Goal: Information Seeking & Learning: Learn about a topic

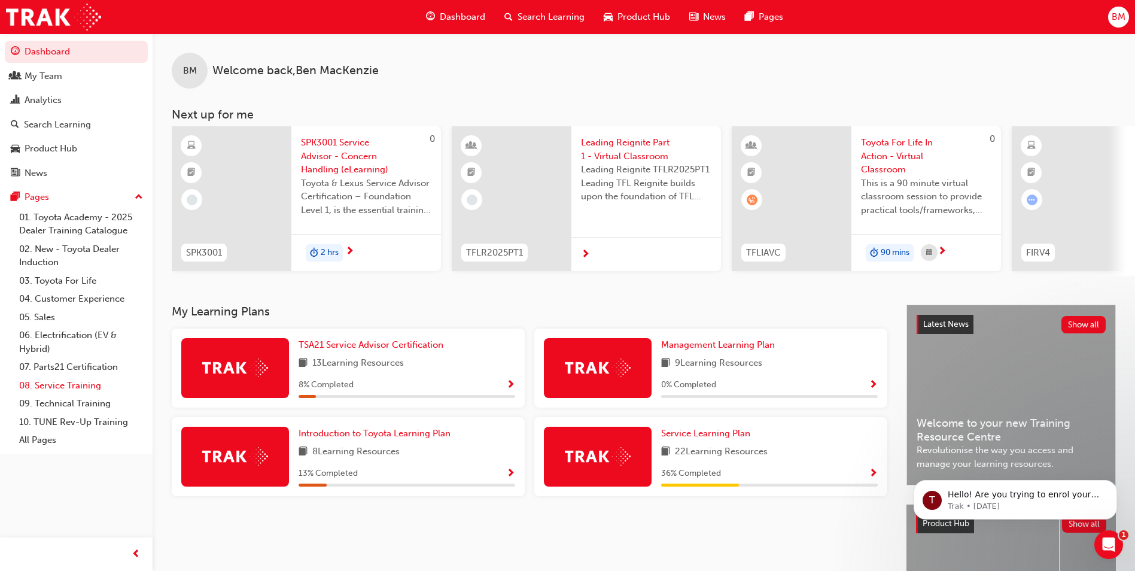
click at [49, 386] on link "08. Service Training" at bounding box center [80, 385] width 133 height 19
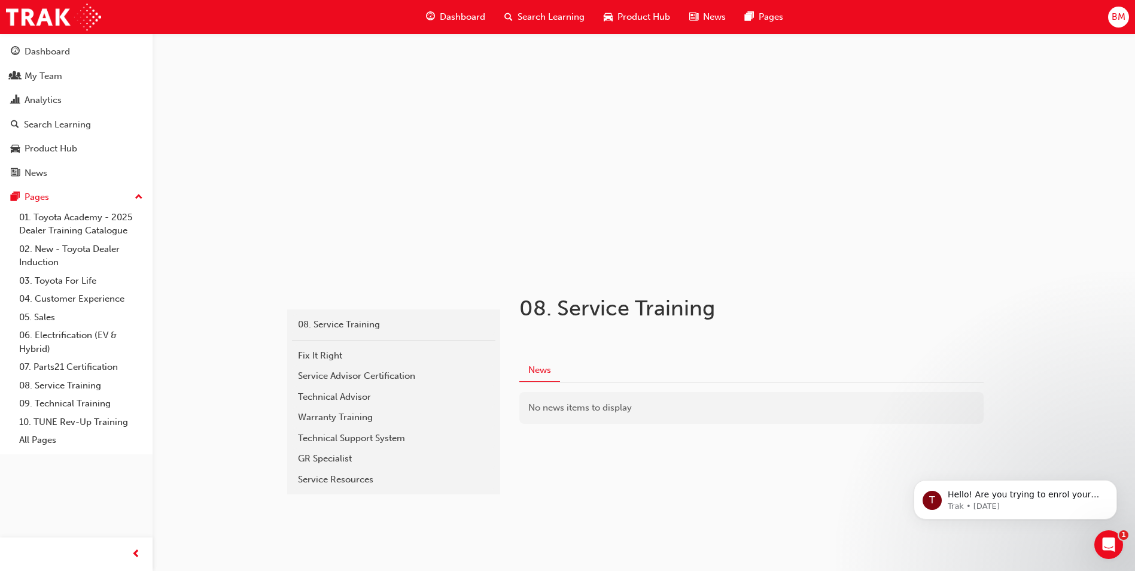
scroll to position [3, 0]
click at [381, 355] on div "Fix It Right" at bounding box center [393, 355] width 191 height 14
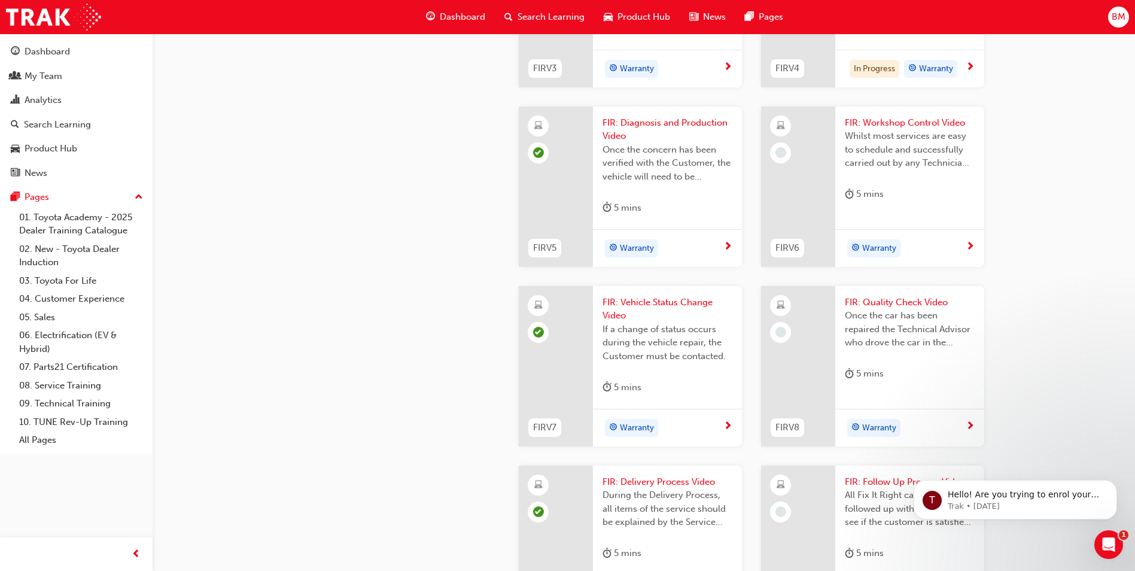
scroll to position [838, 0]
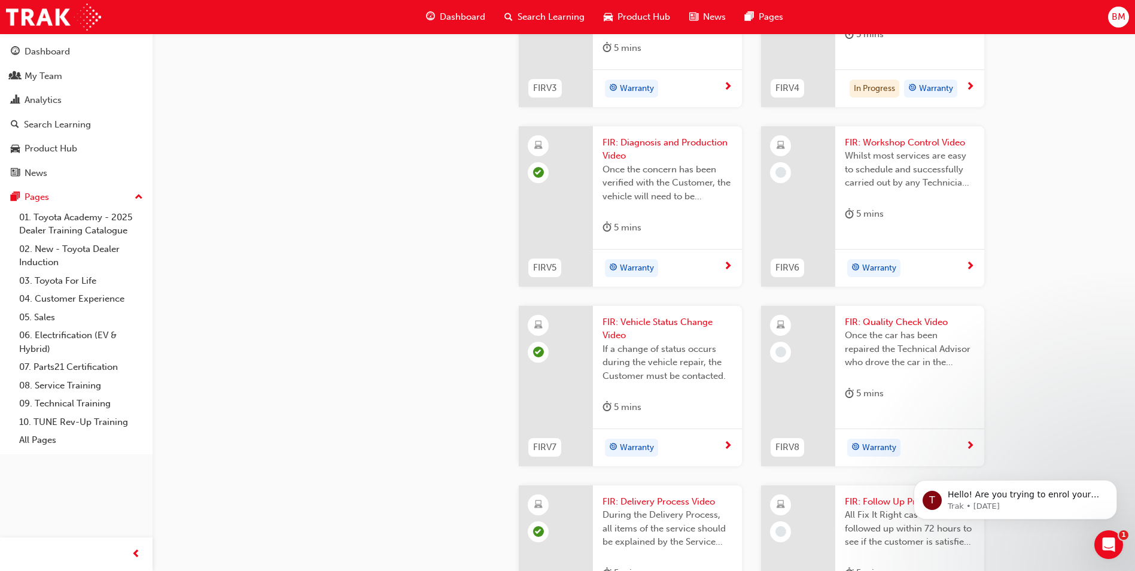
click at [901, 56] on div "FIR: Reception Video When a Customer arrives on the day of their appointment, i…" at bounding box center [909, 1] width 149 height 109
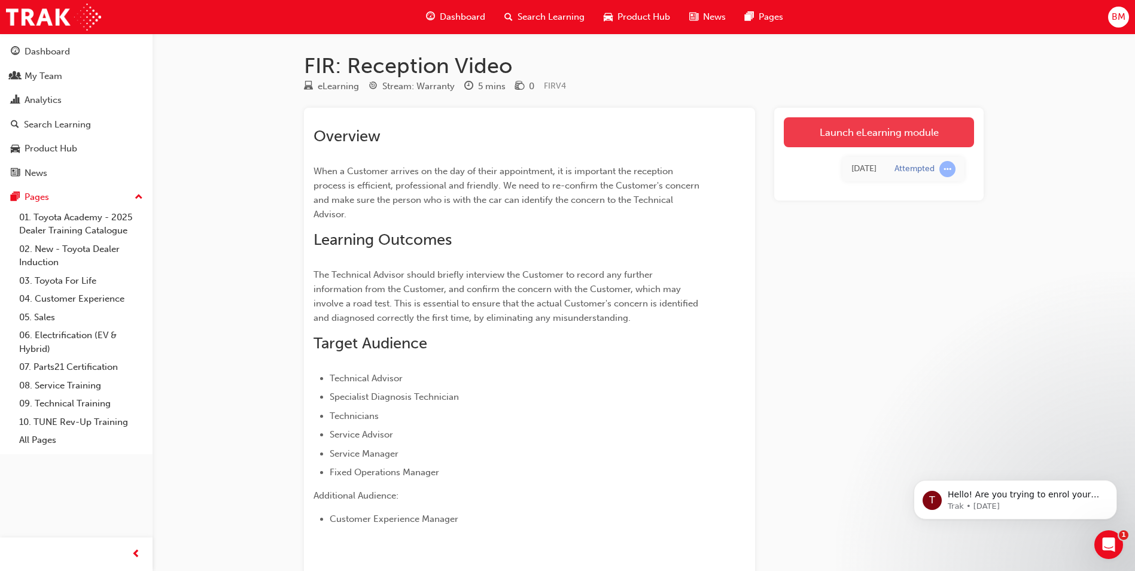
click at [892, 132] on link "Launch eLearning module" at bounding box center [879, 132] width 190 height 30
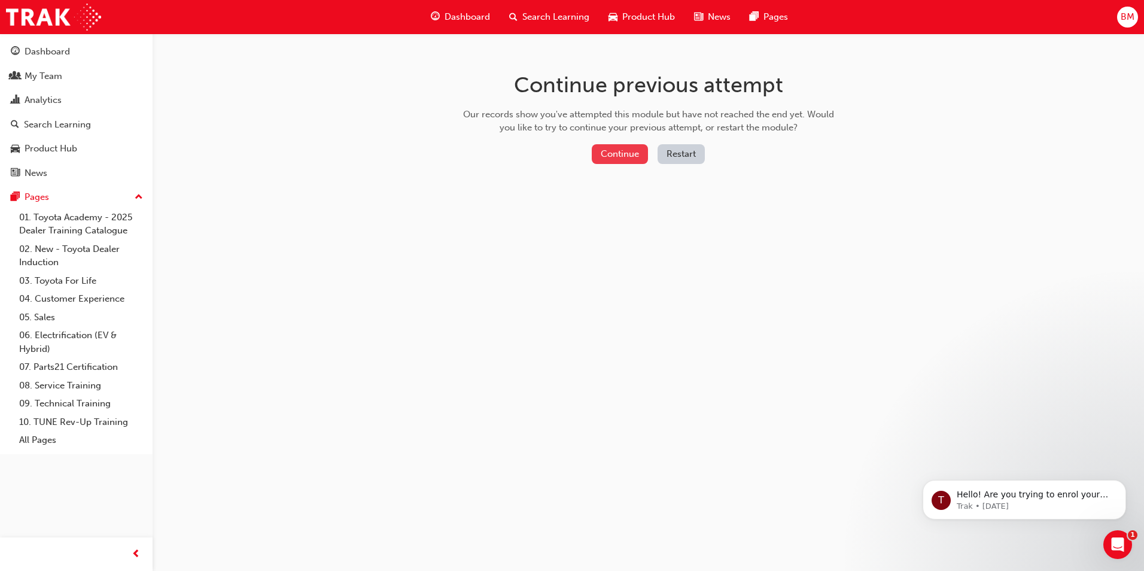
click at [626, 156] on button "Continue" at bounding box center [620, 154] width 56 height 20
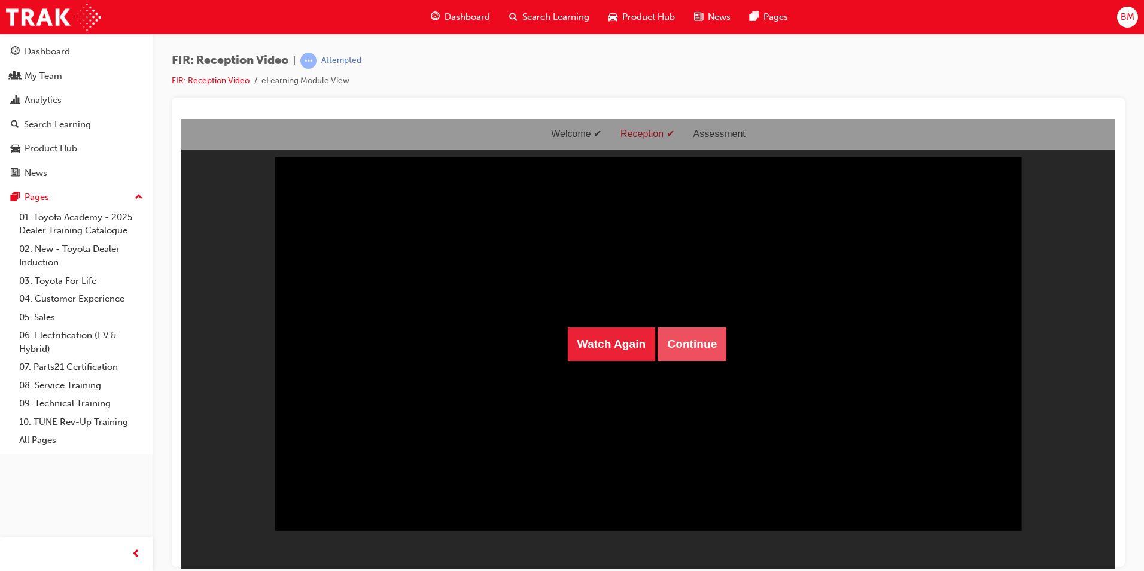
click at [685, 347] on button "Continue" at bounding box center [691, 344] width 69 height 34
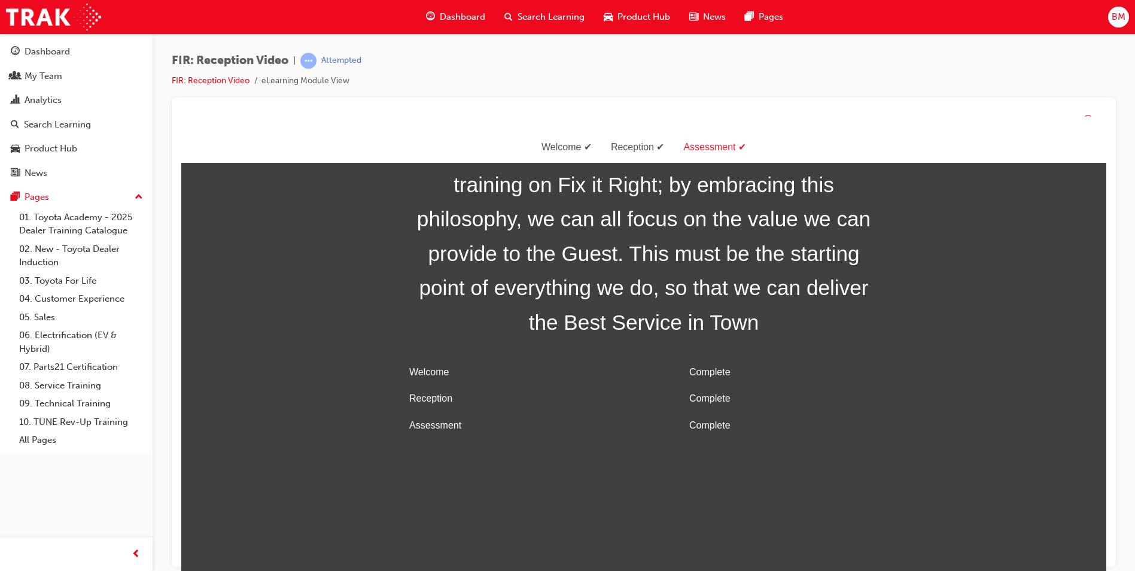
scroll to position [38, 0]
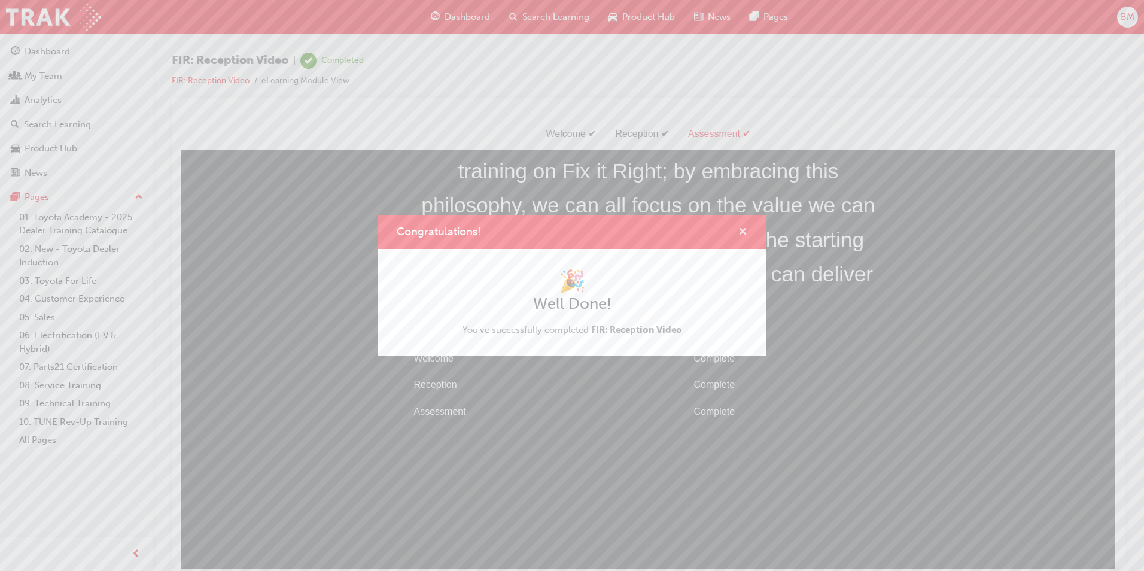
click at [745, 231] on span "cross-icon" at bounding box center [742, 232] width 9 height 11
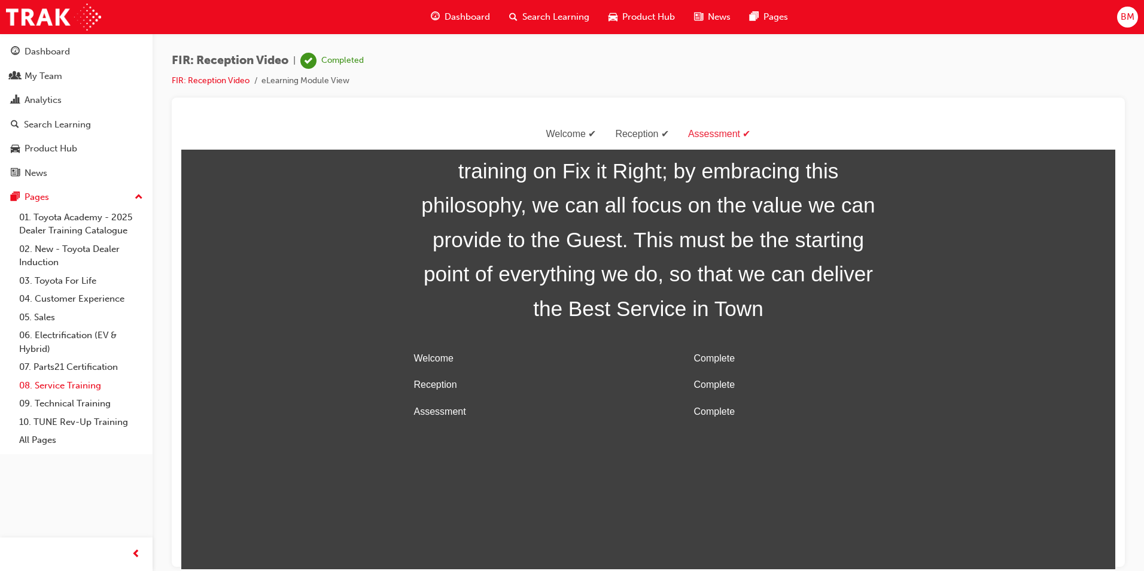
click at [57, 386] on link "08. Service Training" at bounding box center [80, 385] width 133 height 19
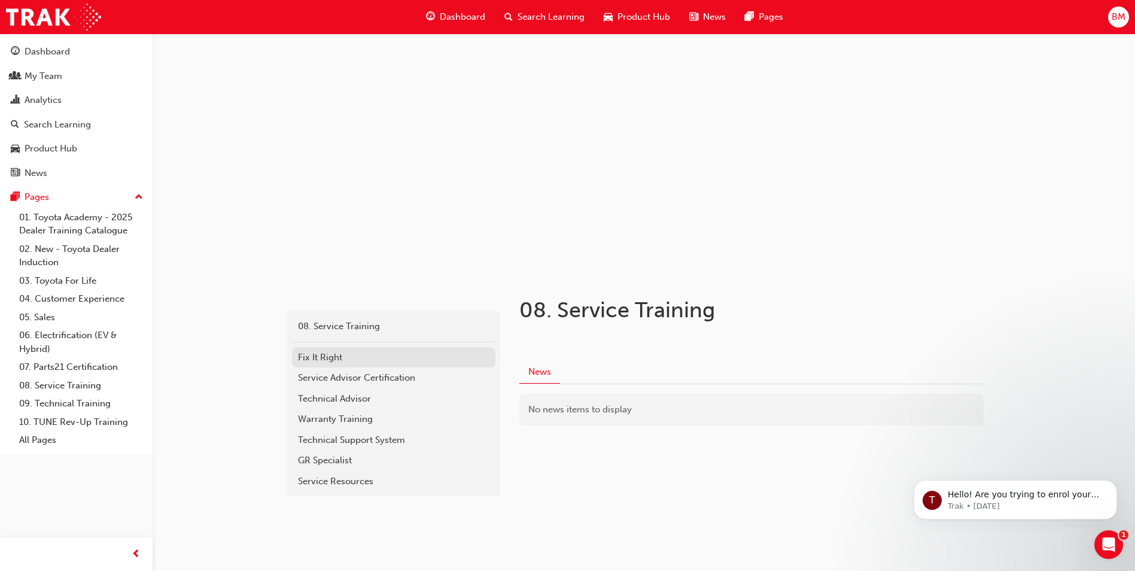
click at [380, 357] on div "Fix It Right" at bounding box center [393, 358] width 191 height 14
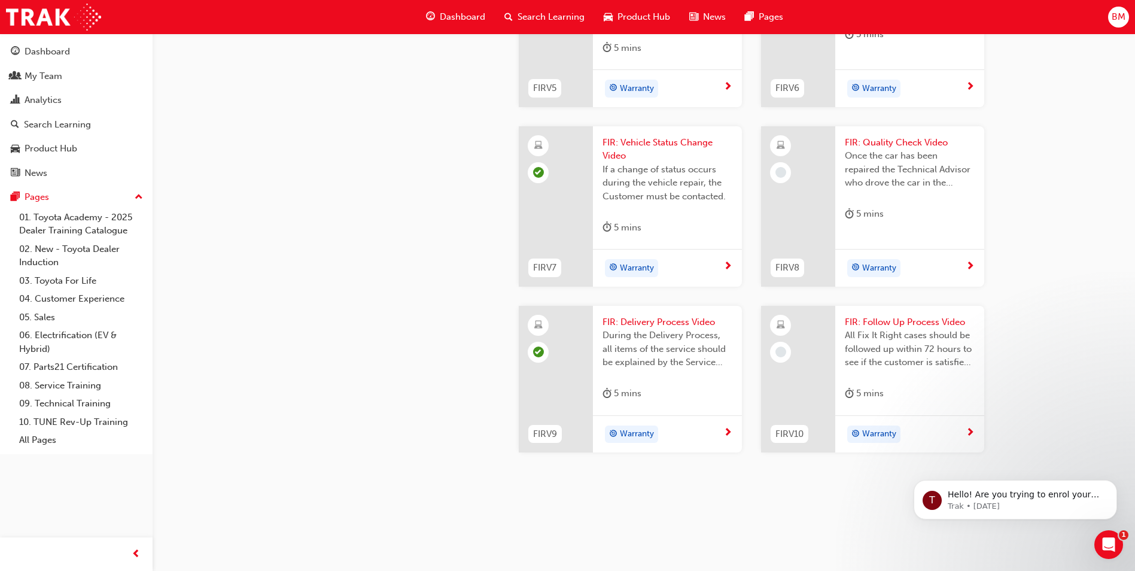
click at [908, 56] on div "FIR: Workshop Control Video Whilst most services are easy to schedule and succe…" at bounding box center [909, 1] width 149 height 109
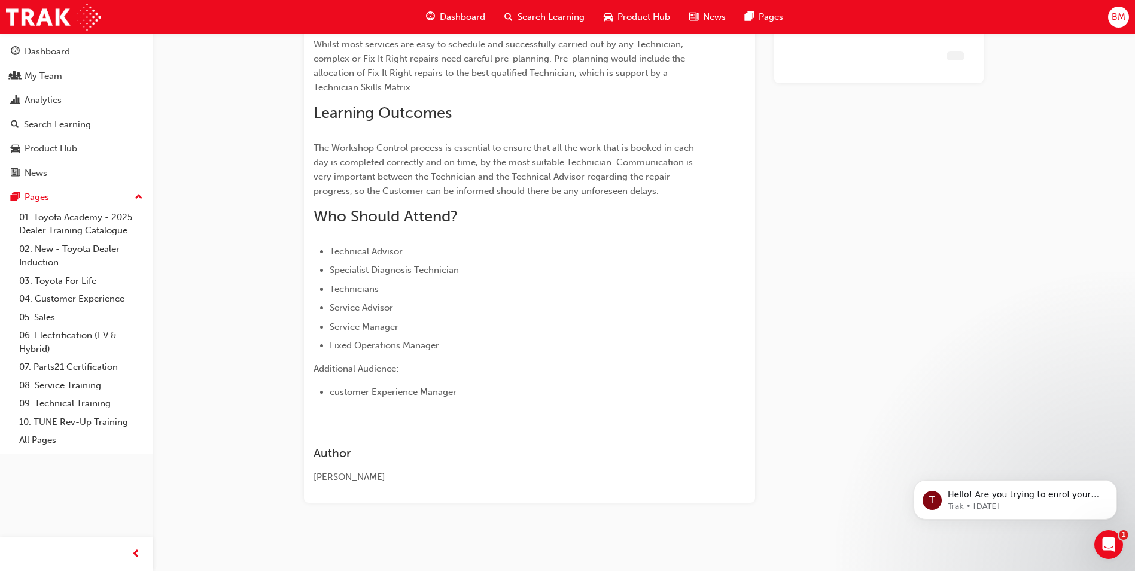
scroll to position [127, 0]
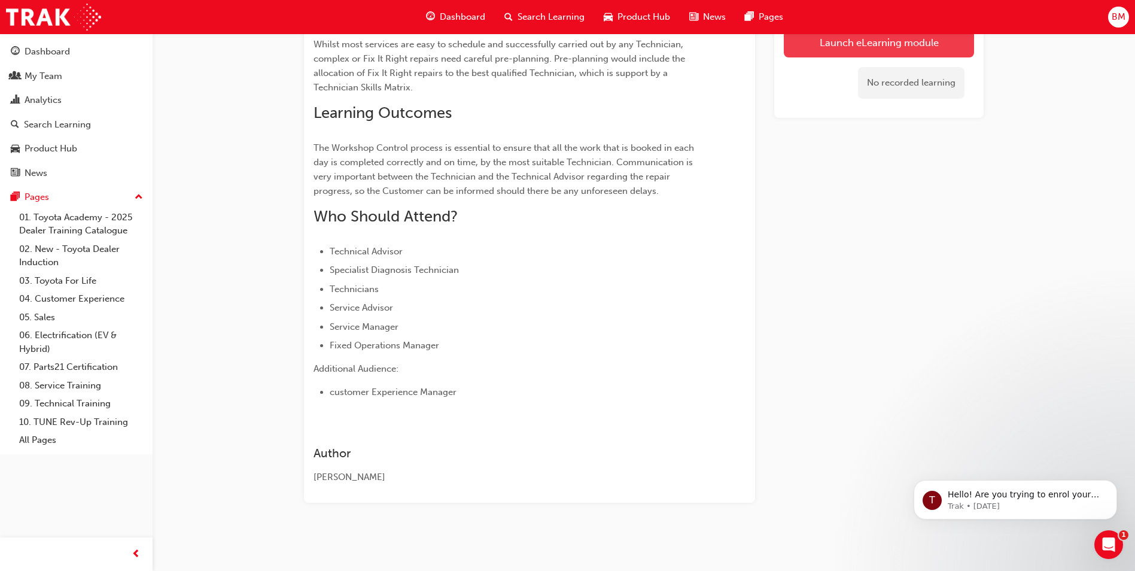
click at [861, 45] on link "Launch eLearning module" at bounding box center [879, 43] width 190 height 30
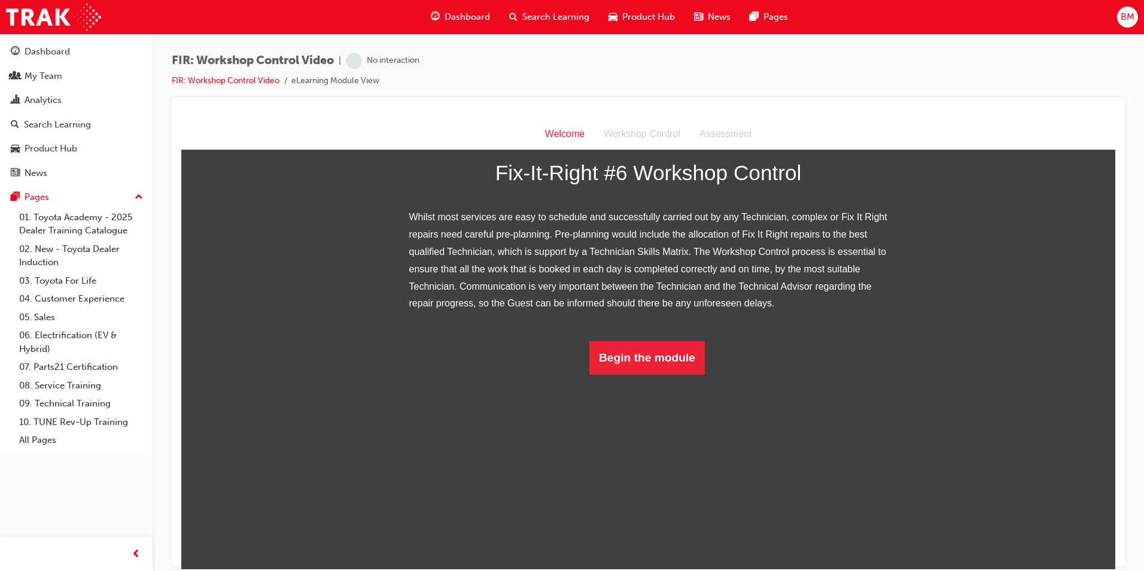
scroll to position [87, 0]
click at [633, 374] on button "Begin the module" at bounding box center [646, 357] width 115 height 34
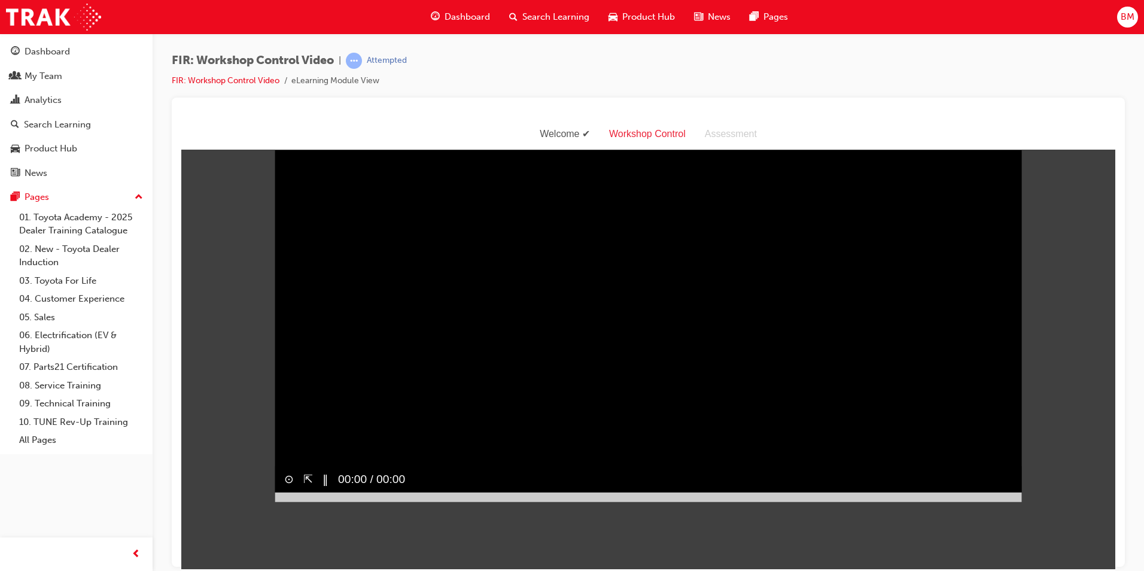
scroll to position [29, 0]
click at [459, 501] on div at bounding box center [648, 497] width 747 height 10
click at [800, 501] on div at bounding box center [648, 497] width 747 height 10
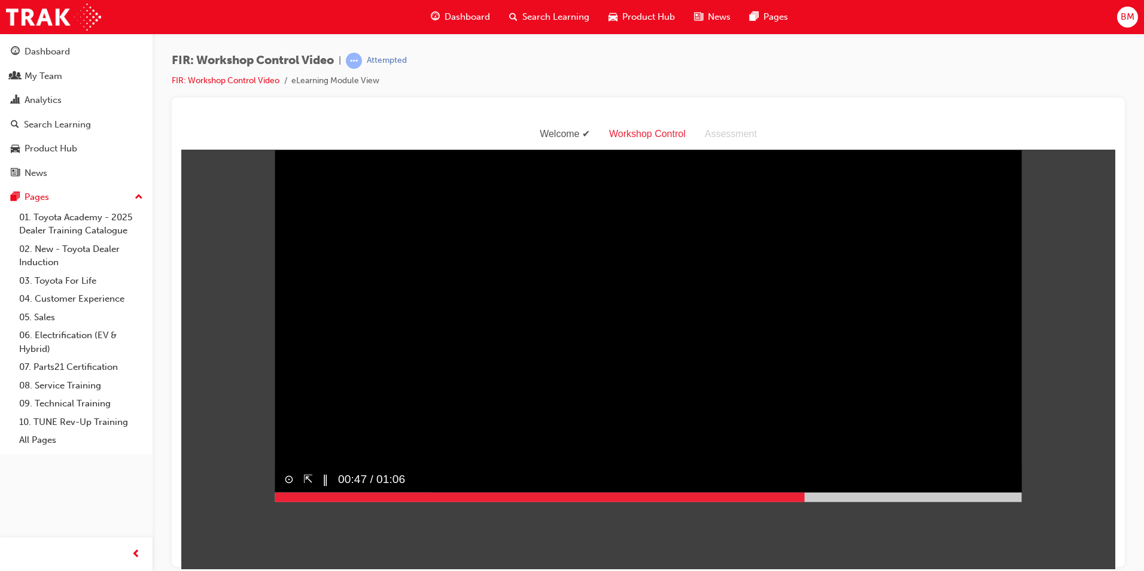
click at [985, 501] on div at bounding box center [648, 497] width 747 height 10
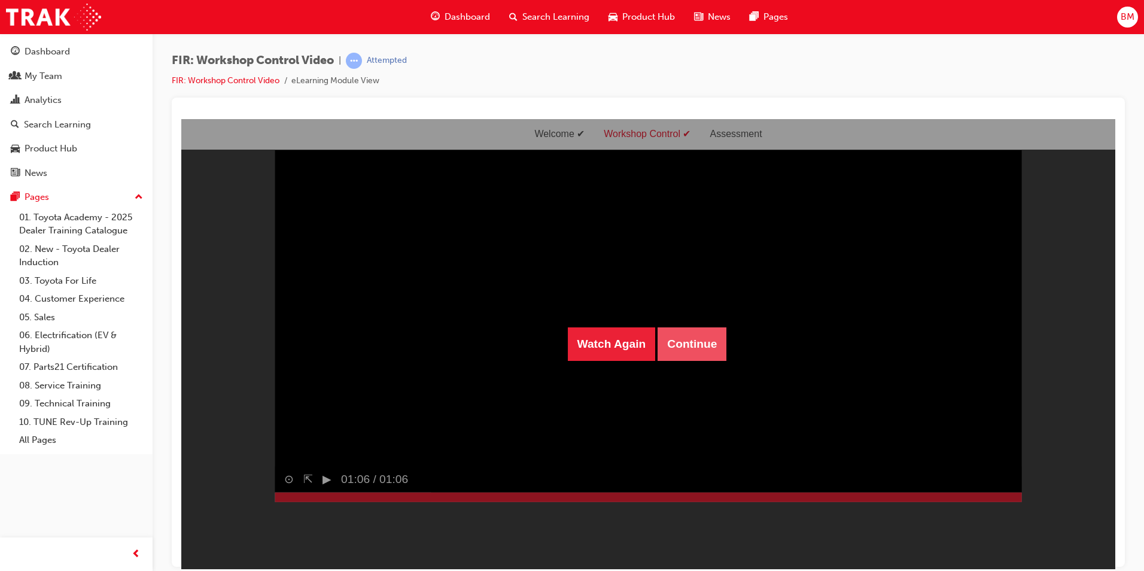
click at [702, 351] on button "Continue" at bounding box center [691, 344] width 69 height 34
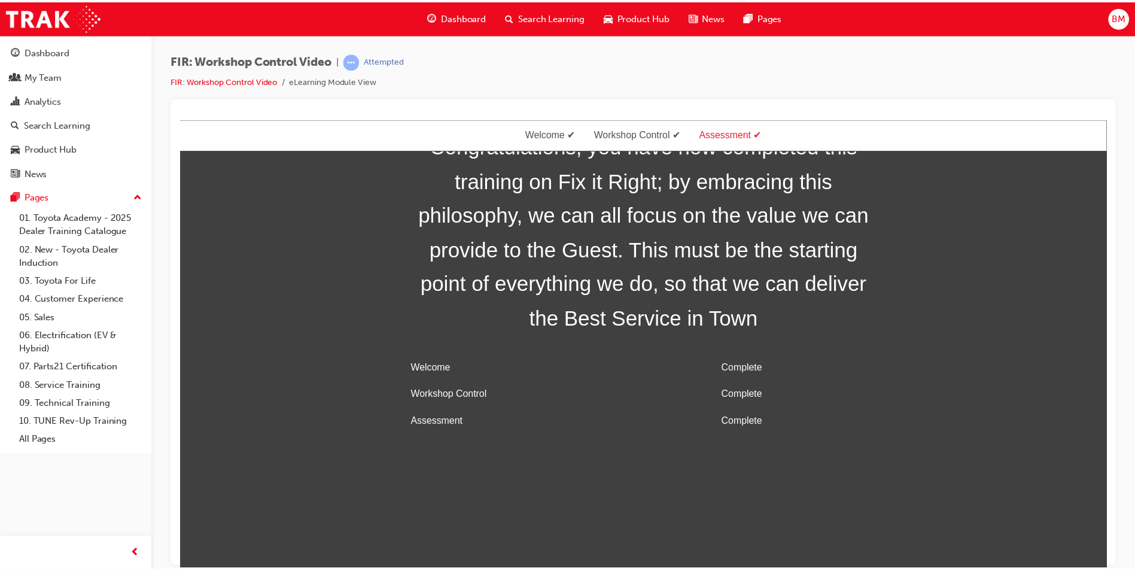
scroll to position [38, 0]
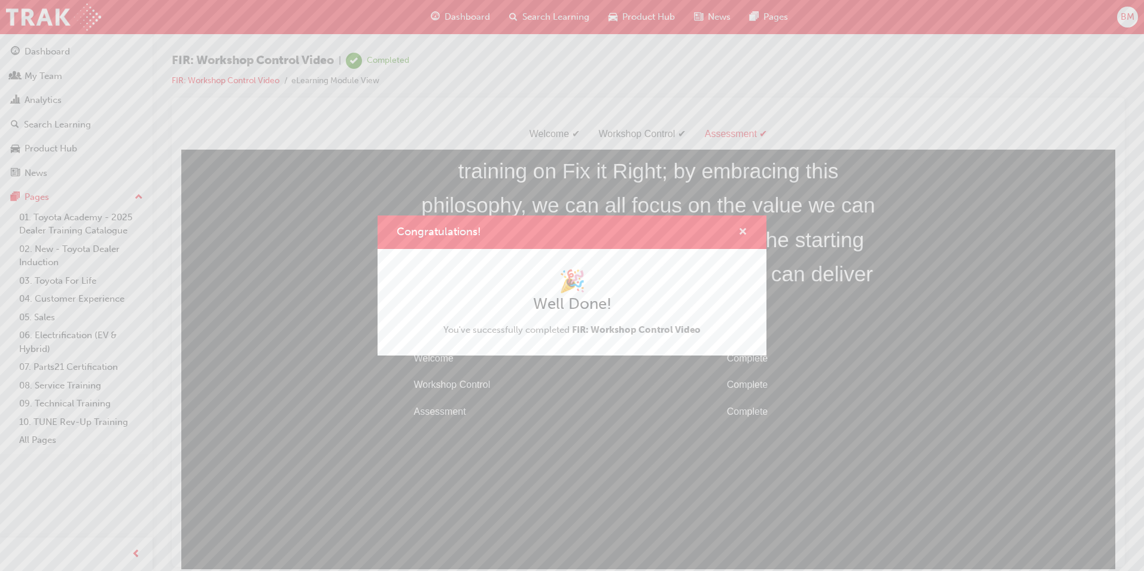
drag, startPoint x: 741, startPoint y: 230, endPoint x: 555, endPoint y: 117, distance: 217.4
click at [741, 230] on span "cross-icon" at bounding box center [742, 232] width 9 height 11
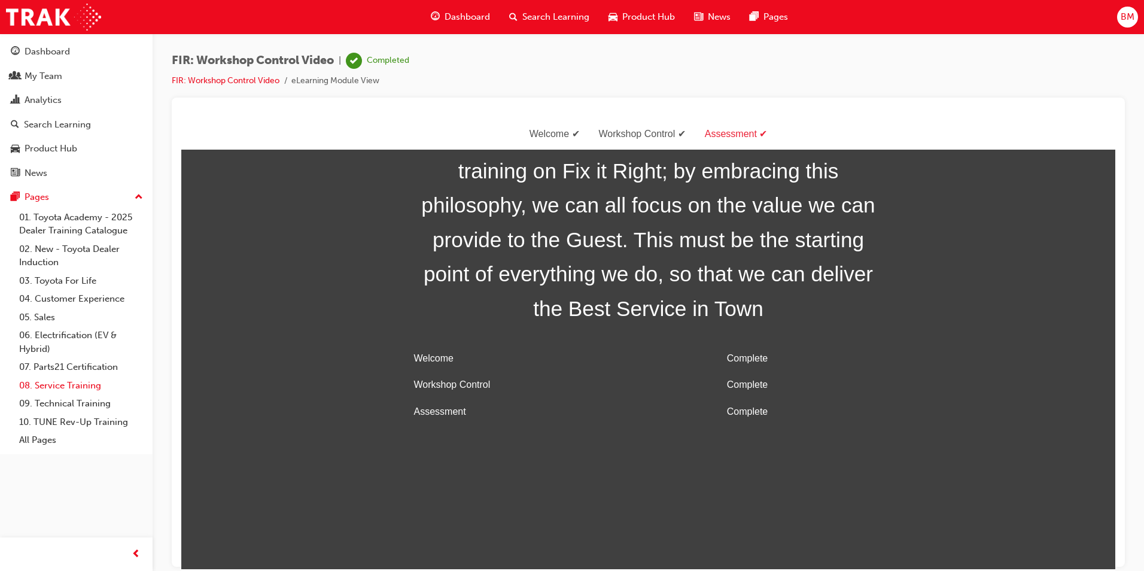
click at [77, 383] on link "08. Service Training" at bounding box center [80, 385] width 133 height 19
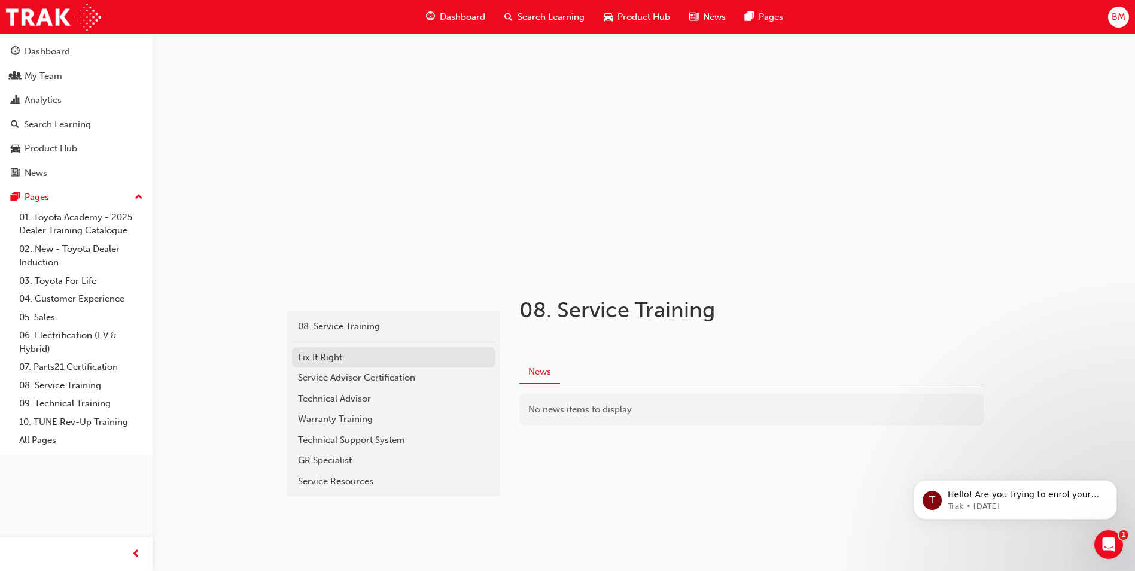
click at [382, 364] on link "Fix It Right" at bounding box center [393, 357] width 203 height 21
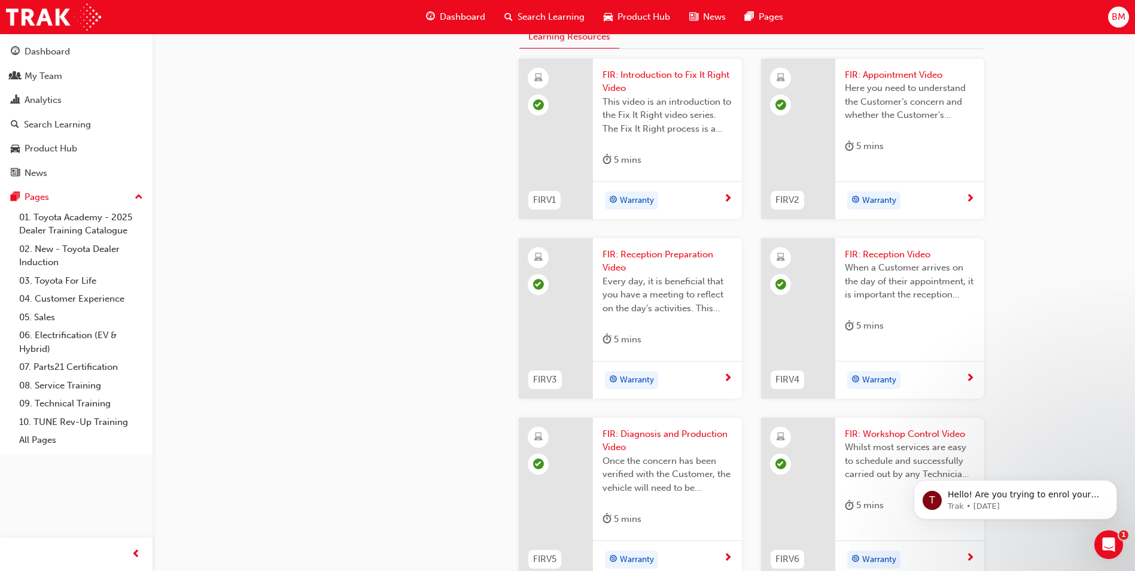
scroll to position [778, 0]
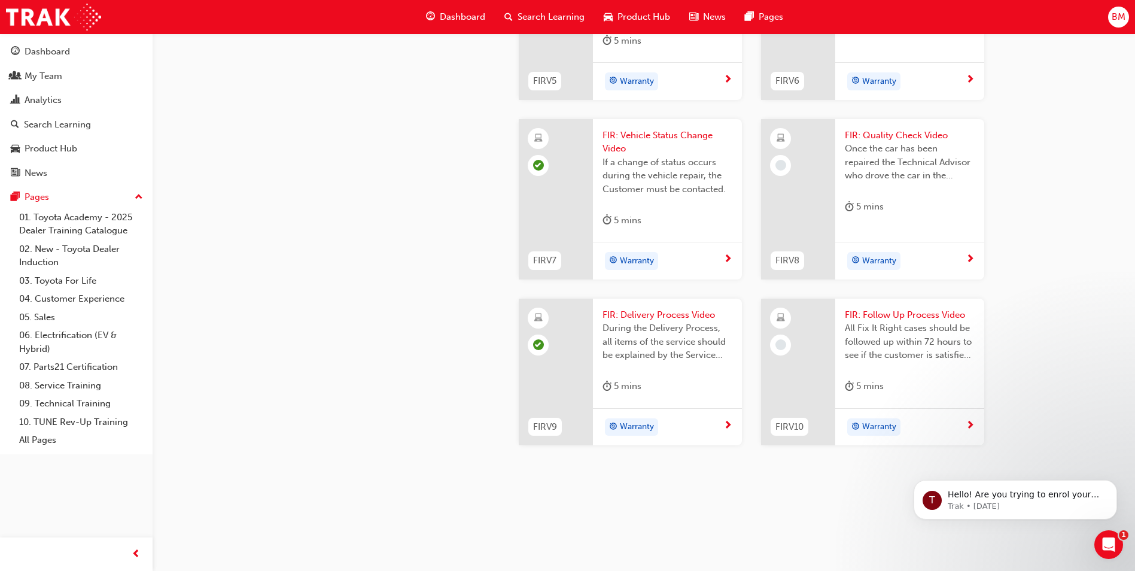
click at [914, 219] on div "5 mins" at bounding box center [910, 209] width 130 height 20
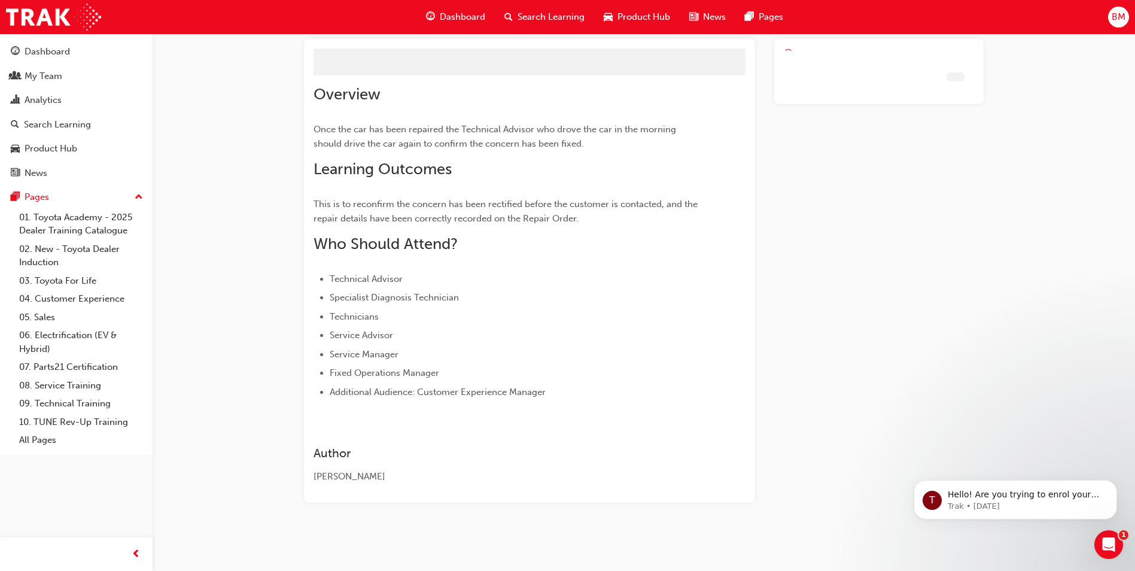
scroll to position [42, 0]
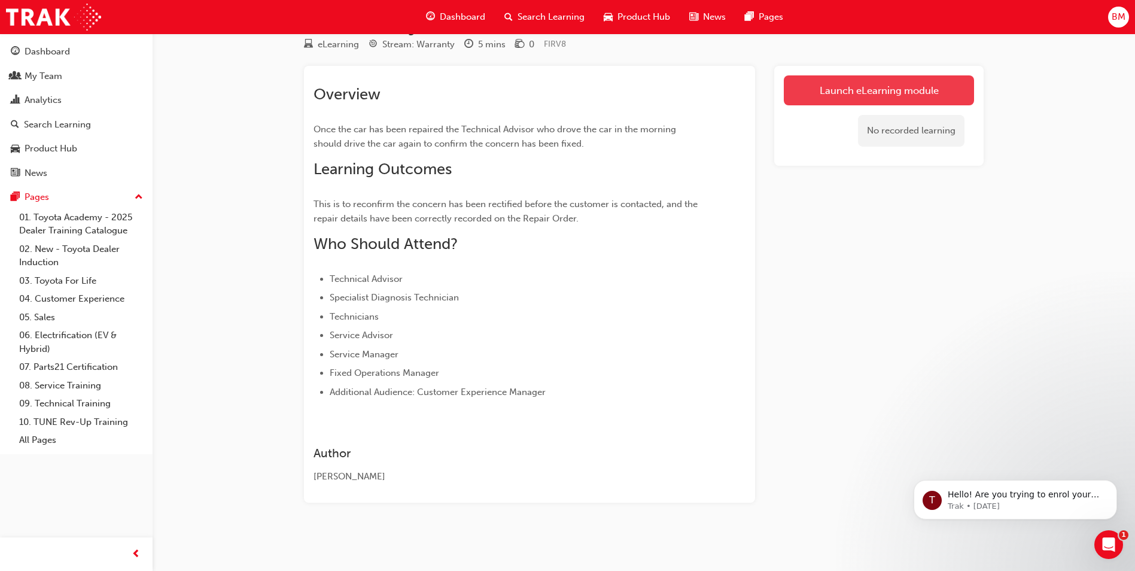
click at [914, 87] on link "Launch eLearning module" at bounding box center [879, 90] width 190 height 30
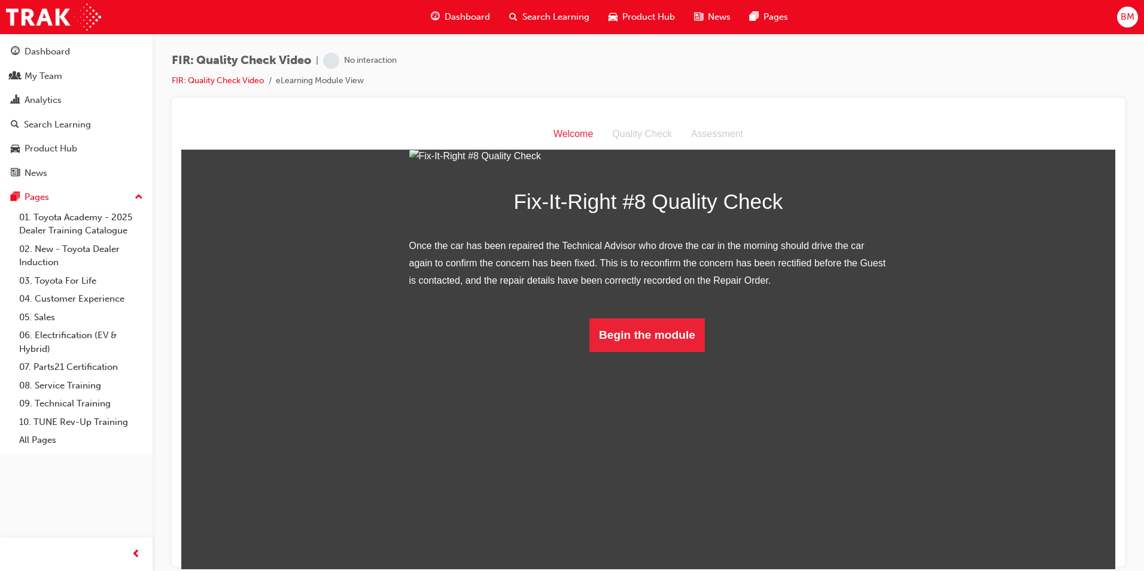
scroll to position [35, 0]
click at [638, 351] on button "Begin the module" at bounding box center [646, 335] width 115 height 34
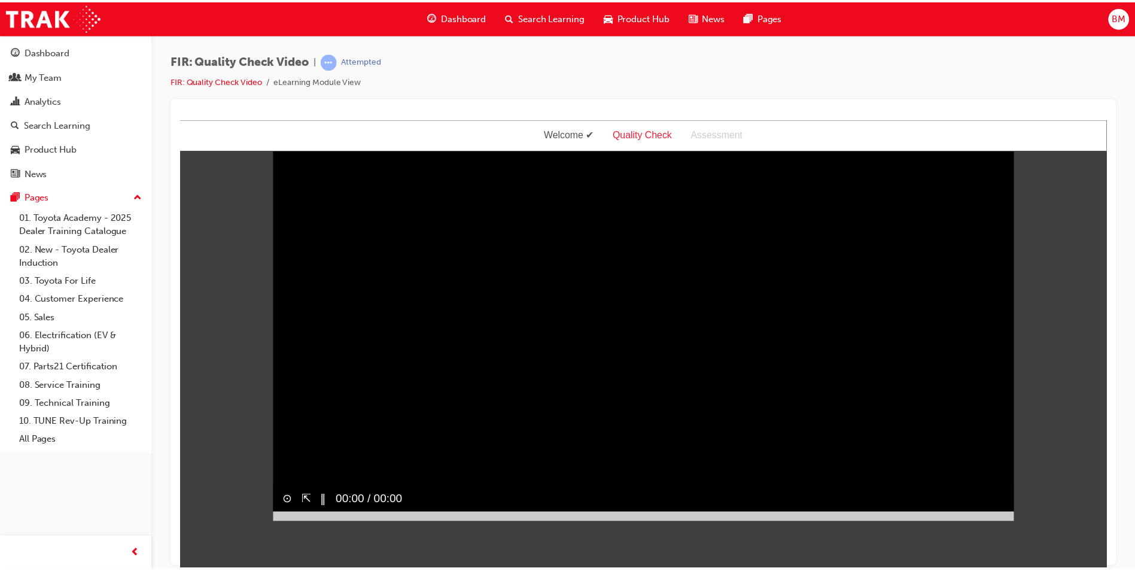
scroll to position [0, 0]
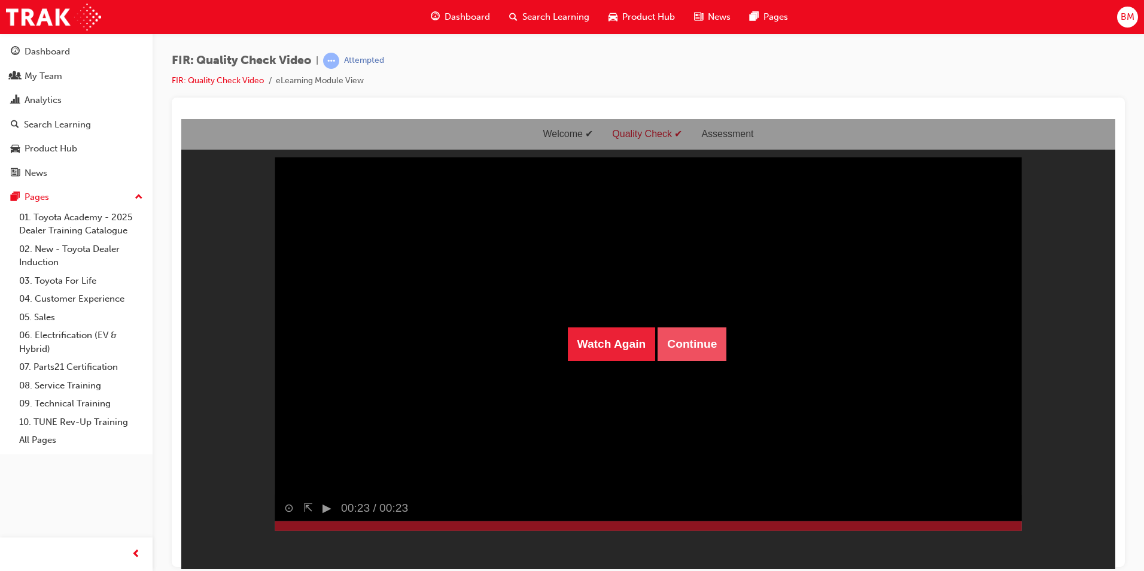
click at [704, 339] on button "Continue" at bounding box center [691, 344] width 69 height 34
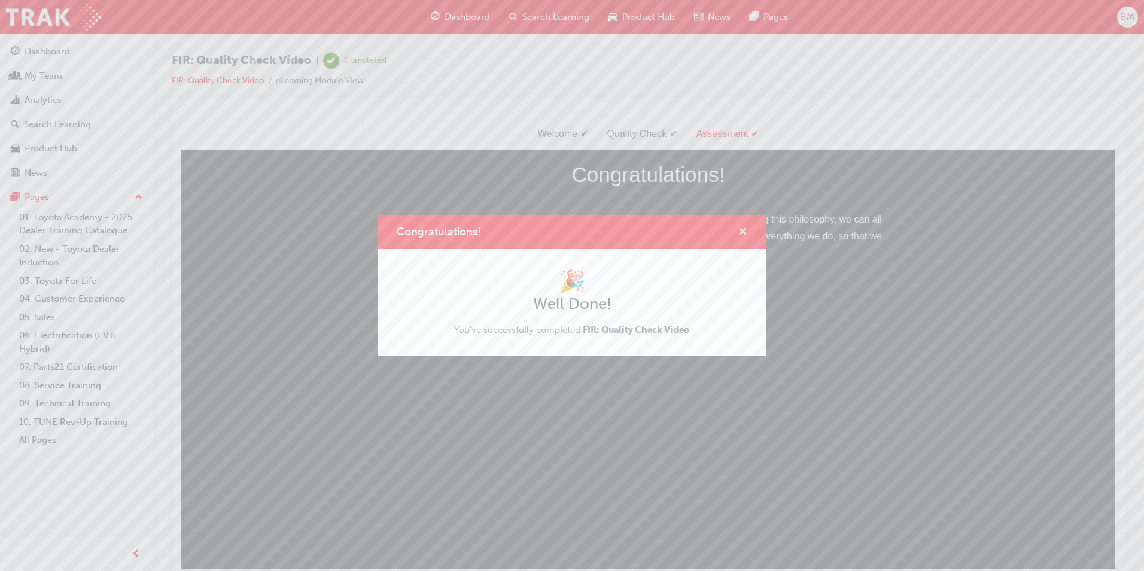
click at [745, 233] on span "cross-icon" at bounding box center [742, 232] width 9 height 11
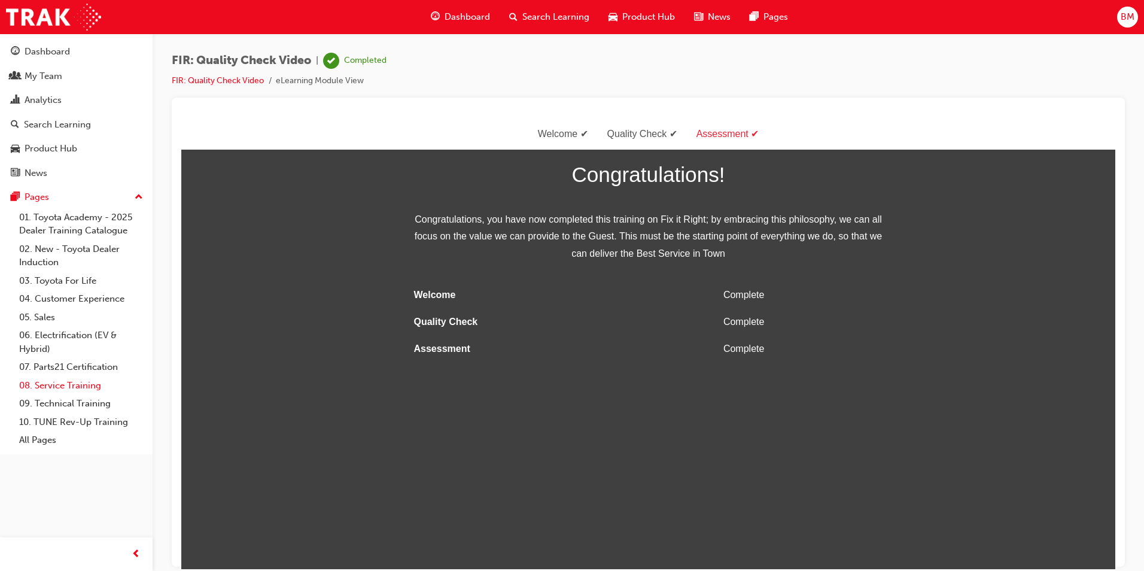
click at [84, 384] on link "08. Service Training" at bounding box center [80, 385] width 133 height 19
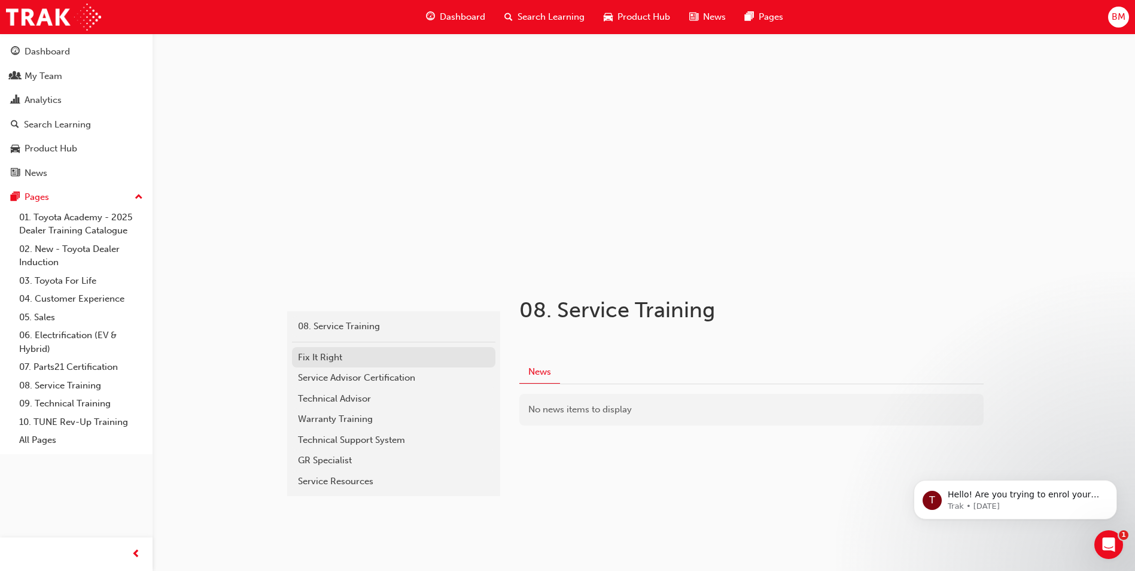
click at [377, 354] on div "Fix It Right" at bounding box center [393, 358] width 191 height 14
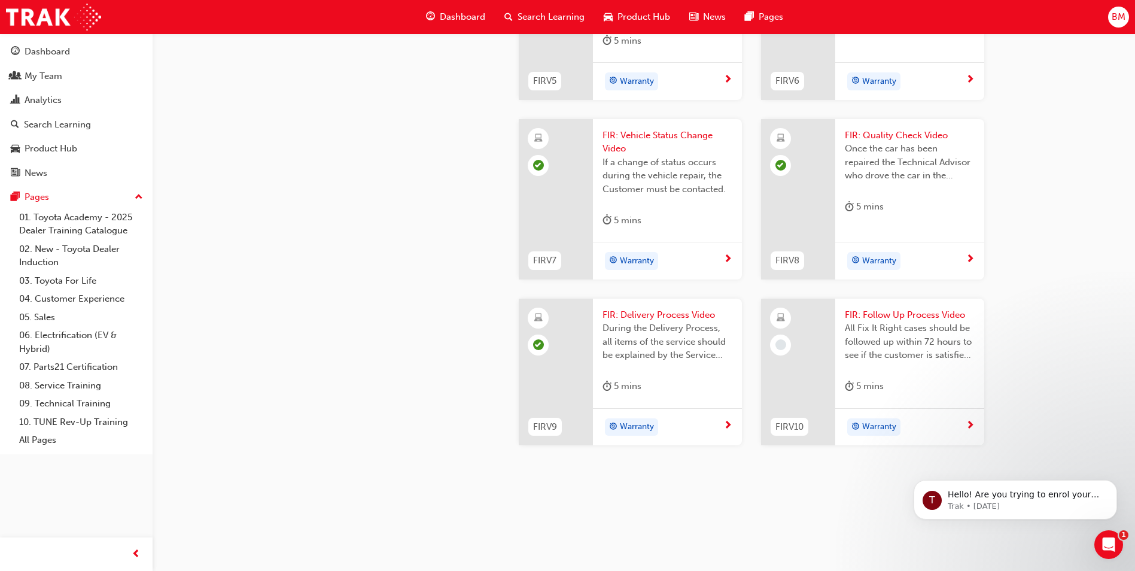
scroll to position [1234, 0]
click at [908, 367] on div "All Fix It Right cases should be followed up within 72 hours to see if the cust…" at bounding box center [910, 345] width 130 height 48
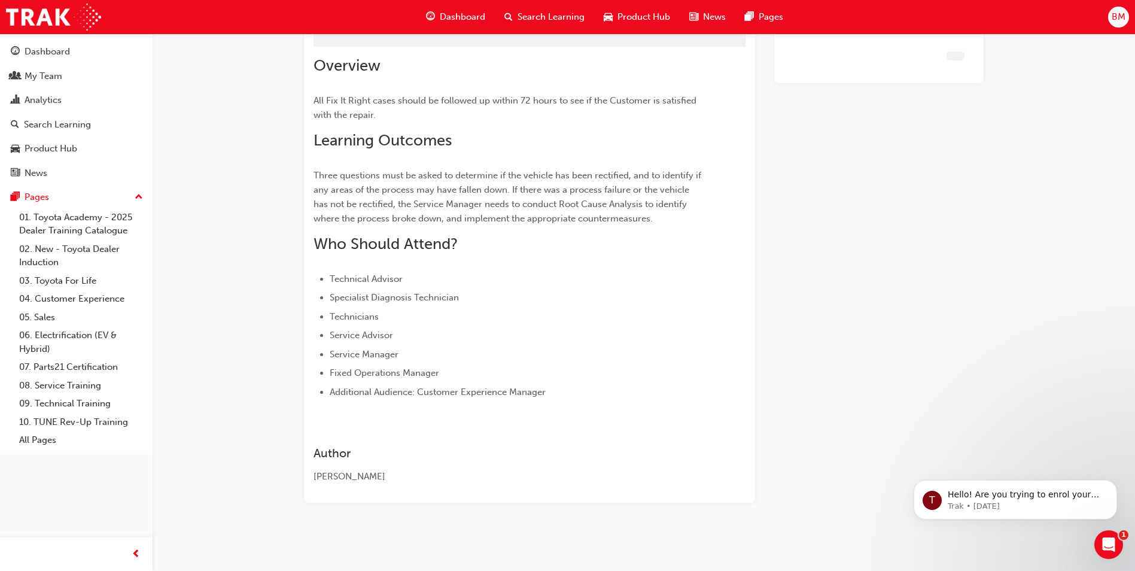
scroll to position [71, 0]
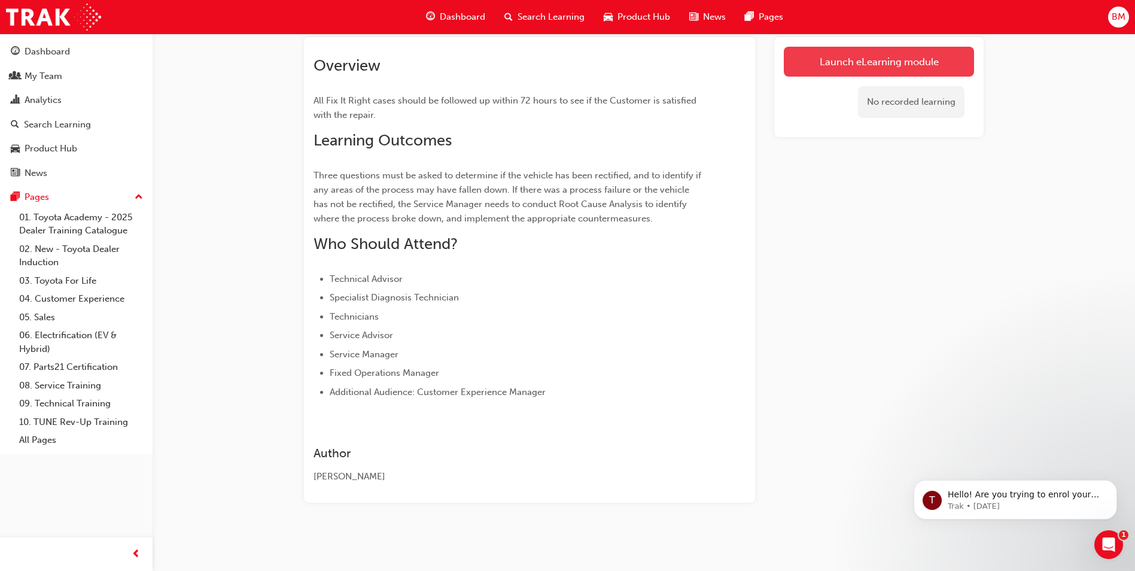
click at [884, 61] on link "Launch eLearning module" at bounding box center [879, 62] width 190 height 30
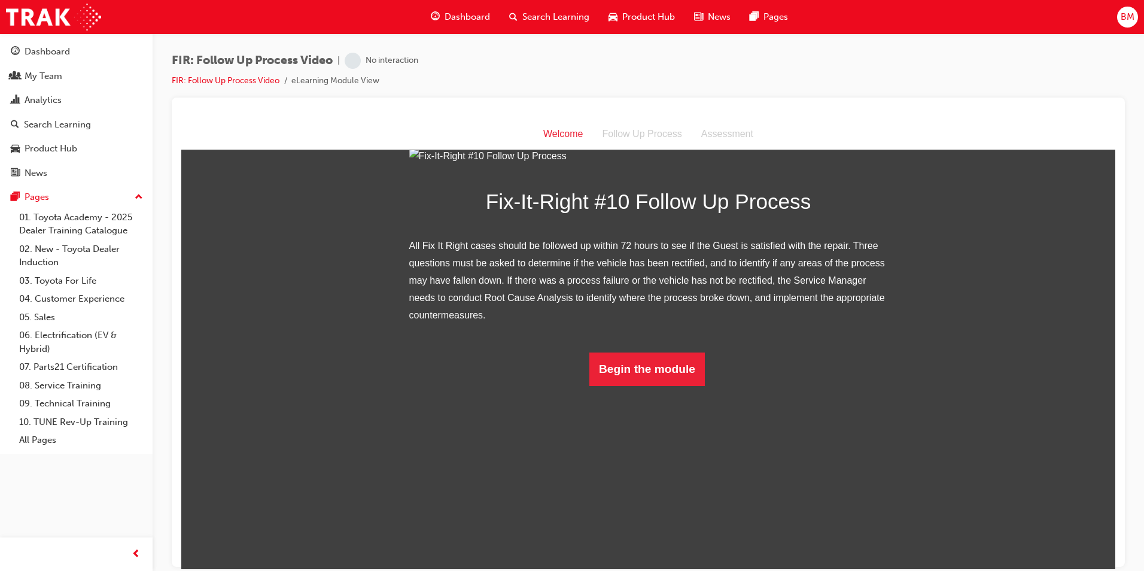
scroll to position [70, 0]
click at [658, 385] on button "Begin the module" at bounding box center [646, 369] width 115 height 34
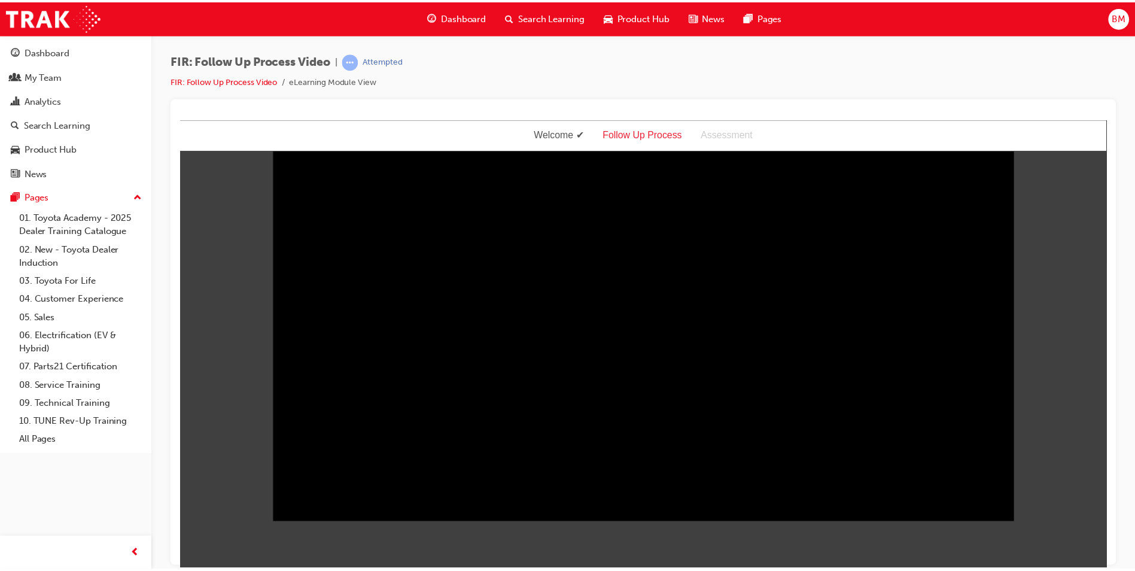
scroll to position [0, 0]
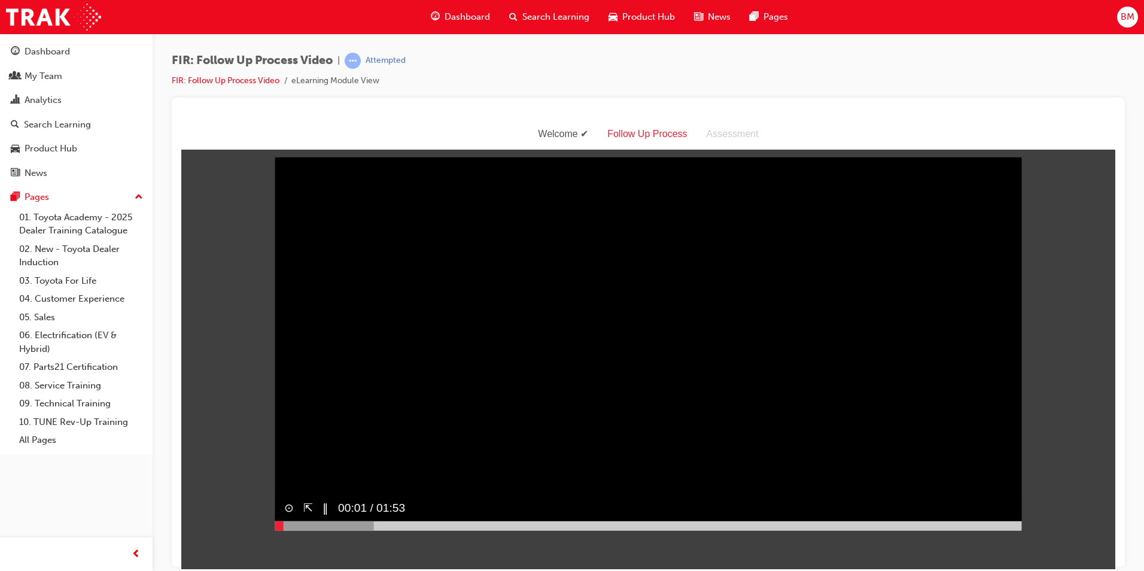
click at [702, 530] on div at bounding box center [648, 525] width 747 height 10
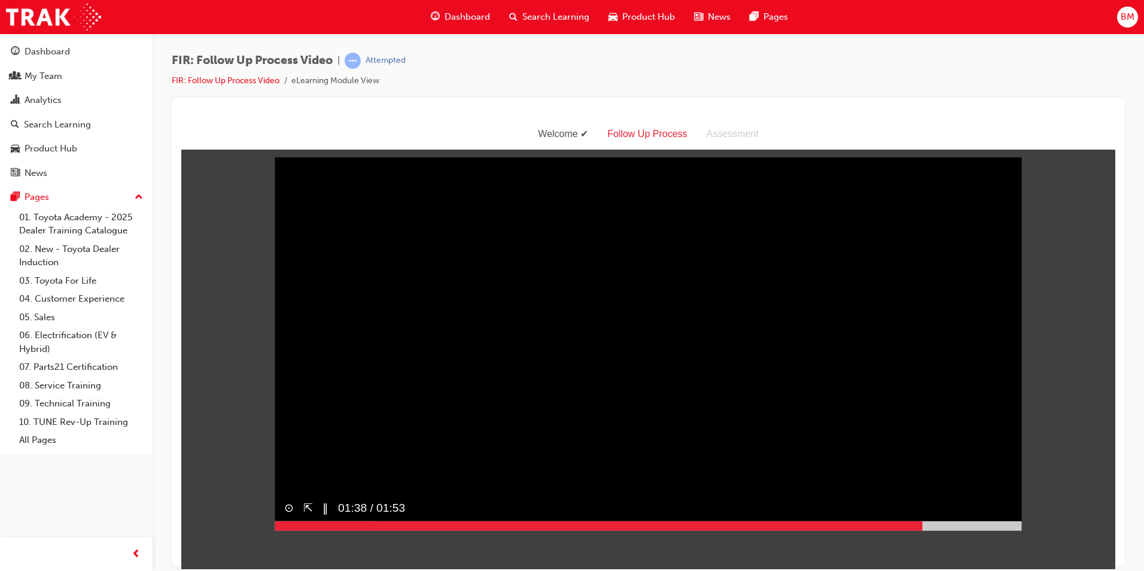
click at [922, 530] on div at bounding box center [648, 525] width 747 height 10
click at [995, 530] on div at bounding box center [648, 525] width 747 height 10
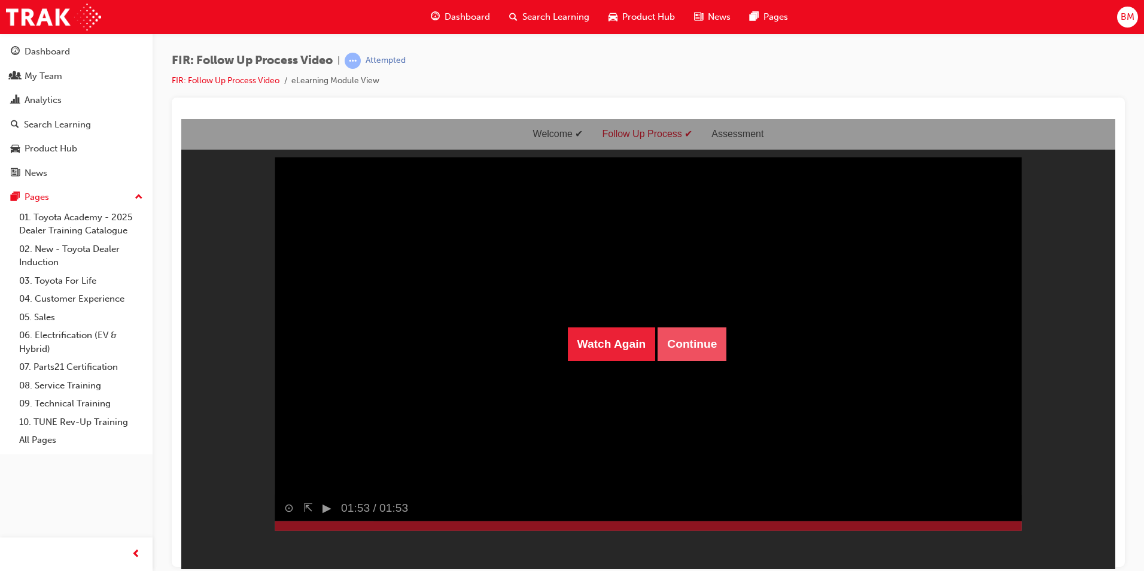
click at [704, 342] on button "Continue" at bounding box center [691, 344] width 69 height 34
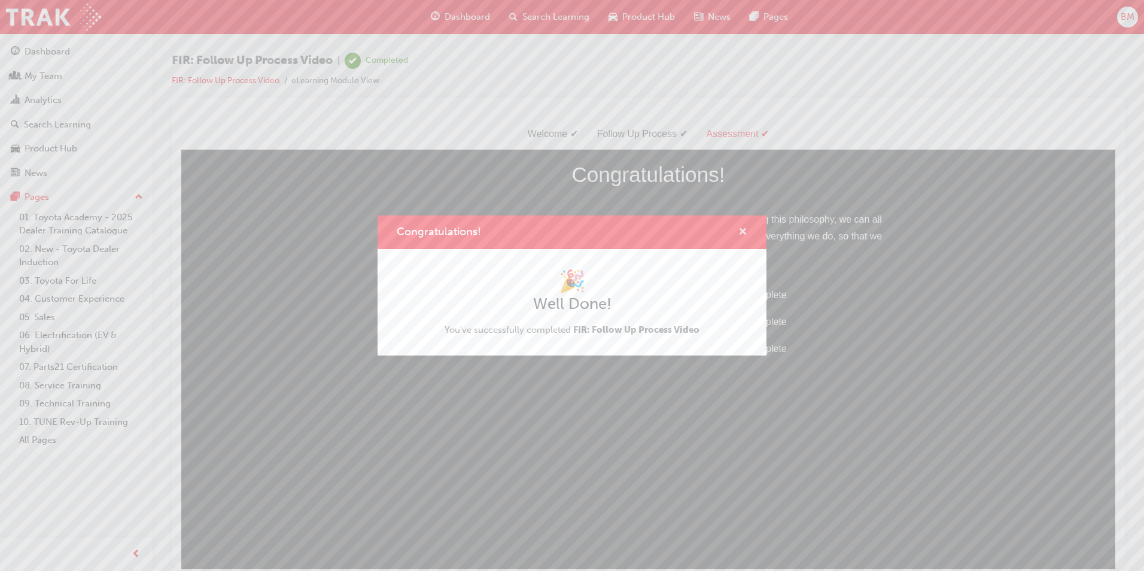
click at [741, 228] on span "cross-icon" at bounding box center [742, 232] width 9 height 11
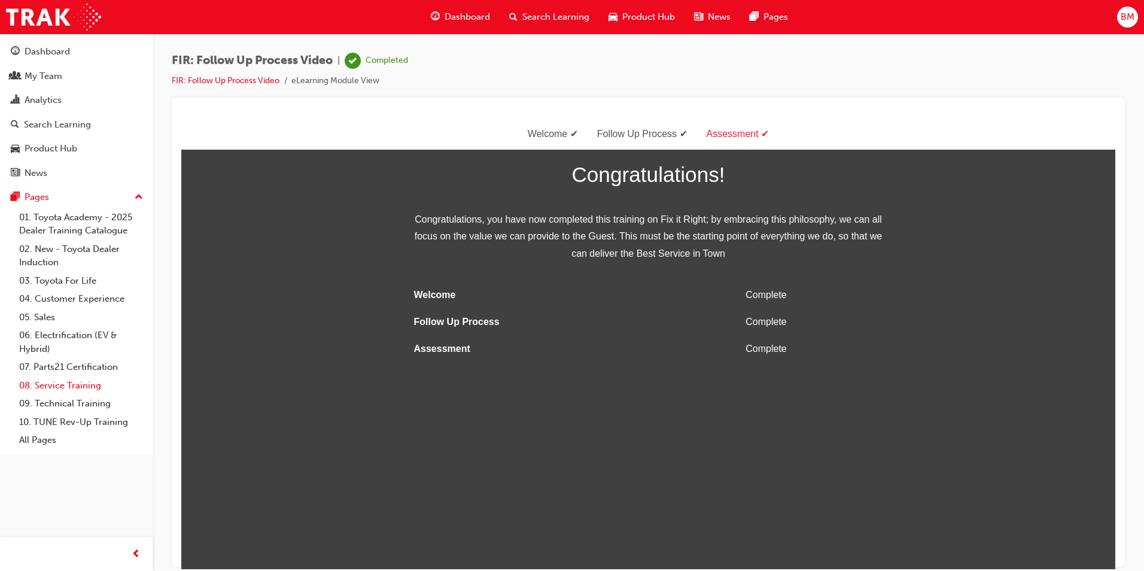
click at [65, 385] on link "08. Service Training" at bounding box center [80, 385] width 133 height 19
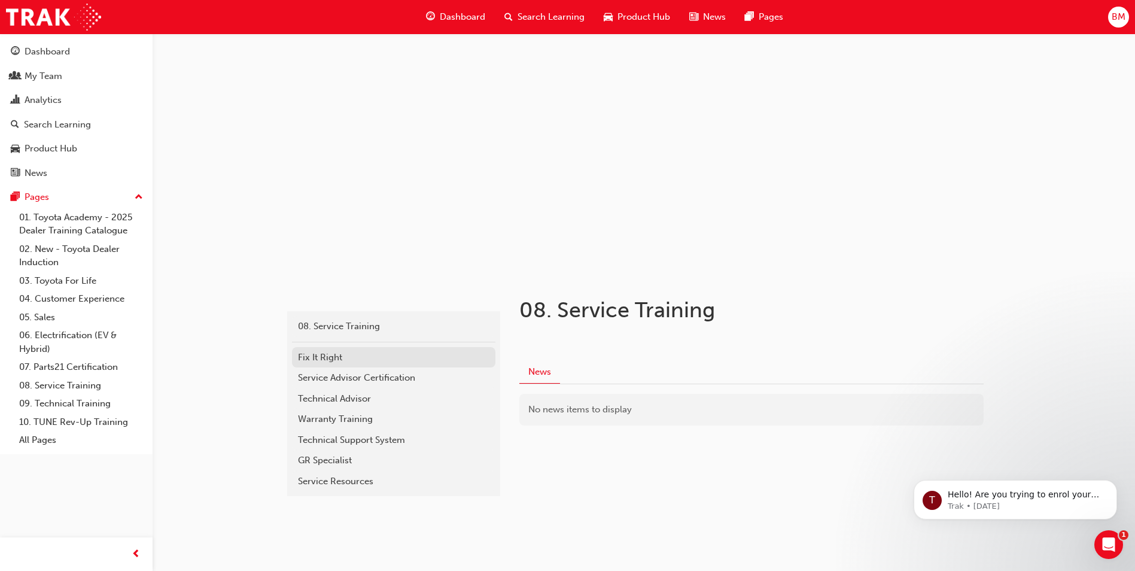
click at [381, 362] on div "Fix It Right" at bounding box center [393, 358] width 191 height 14
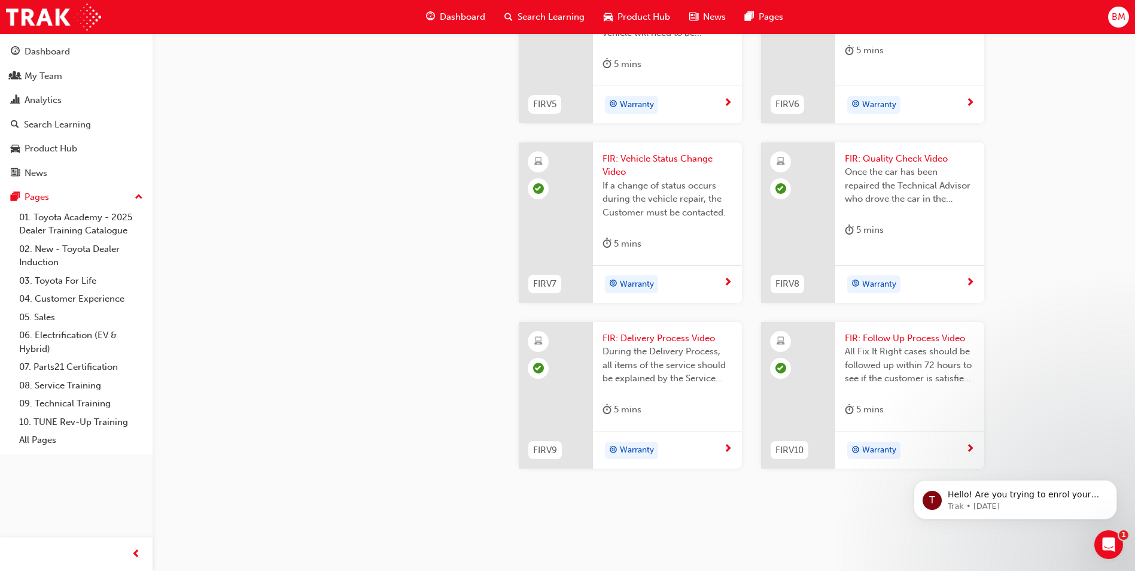
scroll to position [815, 0]
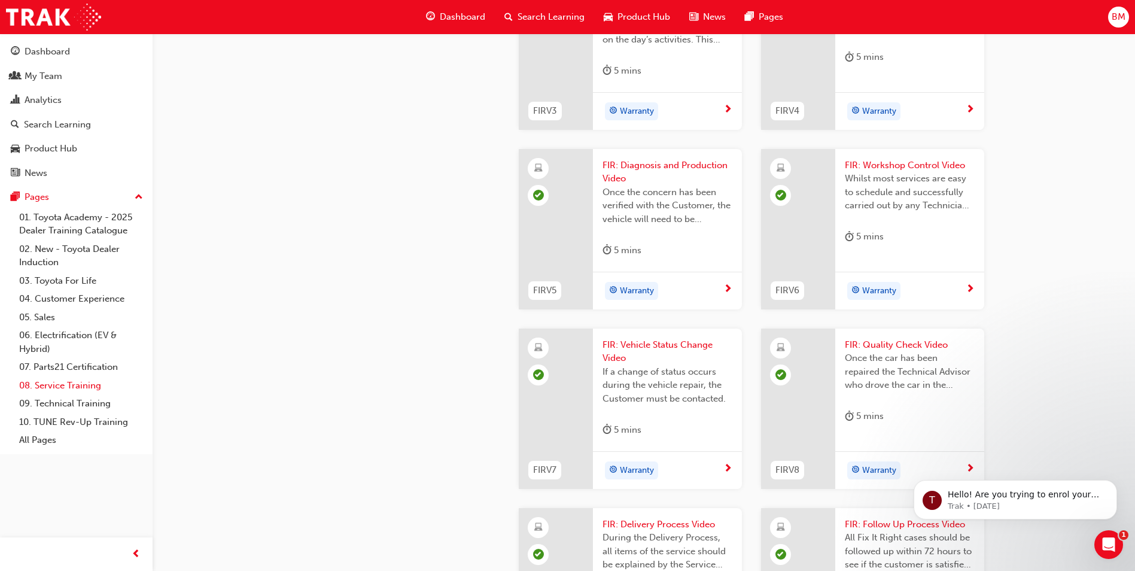
click at [66, 384] on link "08. Service Training" at bounding box center [80, 385] width 133 height 19
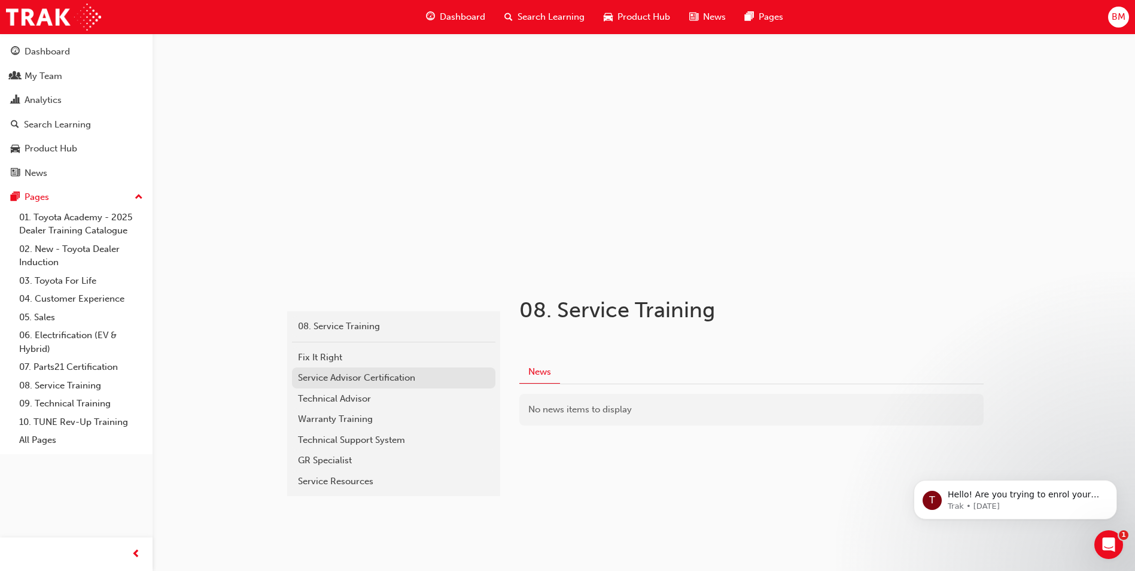
click at [404, 383] on div "Service Advisor Certification" at bounding box center [393, 378] width 191 height 14
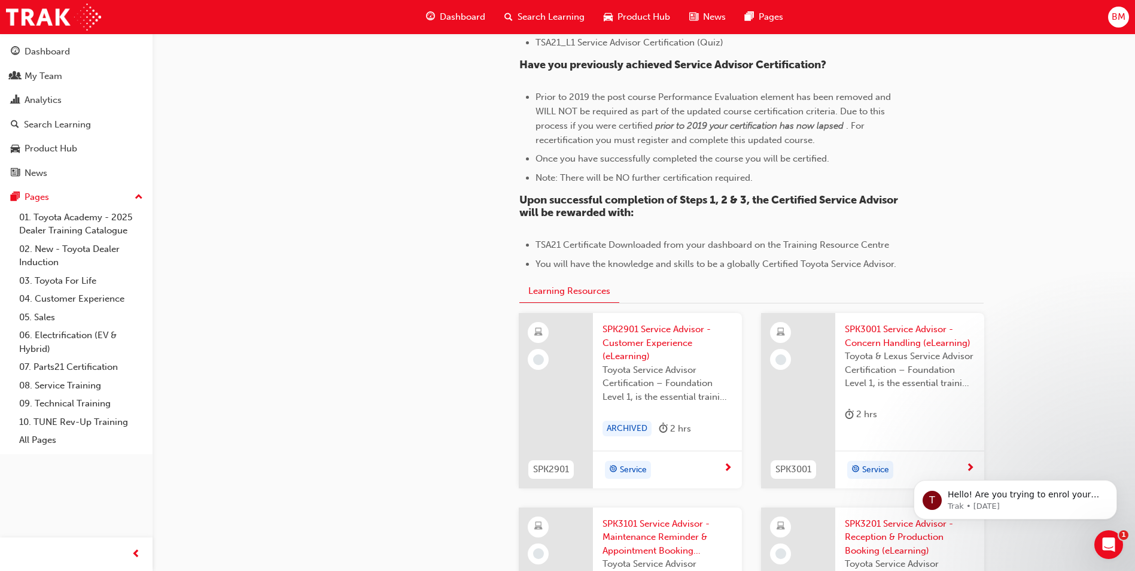
scroll to position [1017, 0]
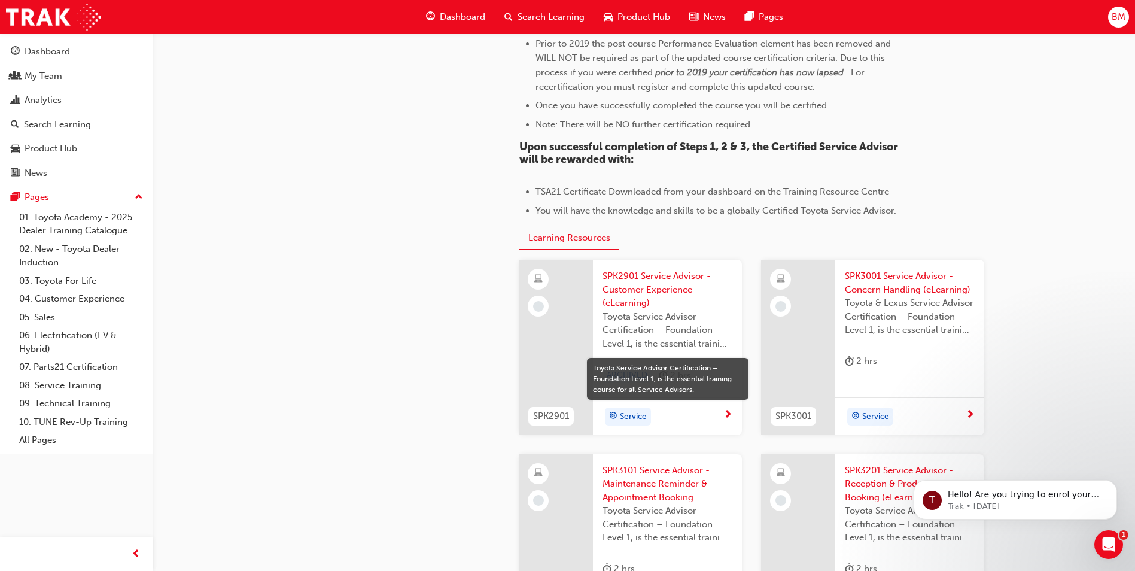
click at [660, 328] on span "Toyota Service Advisor Certification – Foundation Level 1, is the essential tra…" at bounding box center [667, 330] width 130 height 41
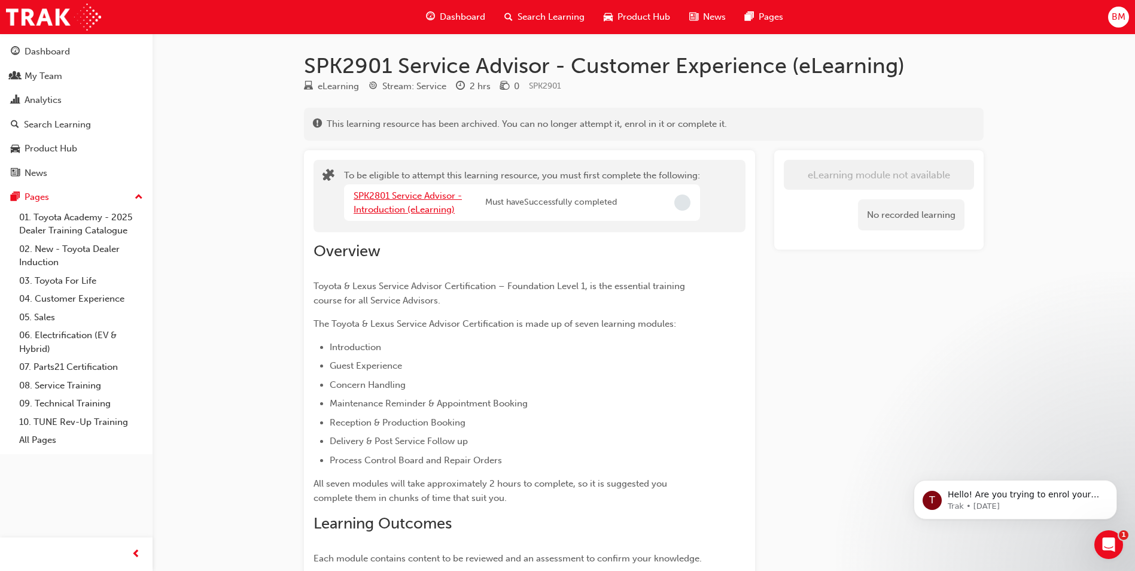
click at [433, 194] on link "SPK2801 Service Advisor - Introduction (eLearning)" at bounding box center [408, 202] width 108 height 25
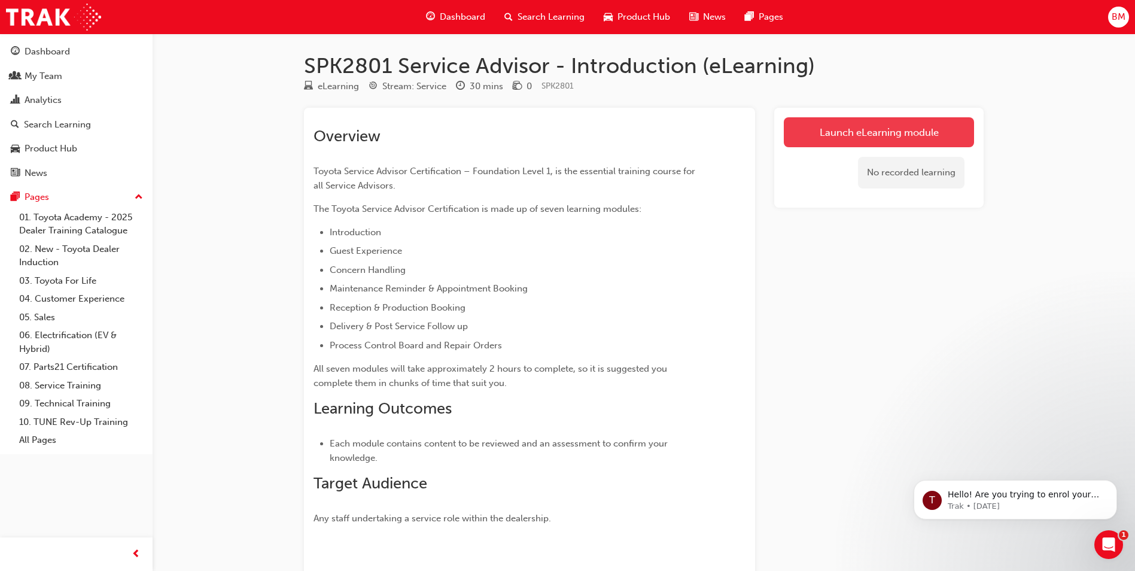
click at [850, 136] on link "Launch eLearning module" at bounding box center [879, 132] width 190 height 30
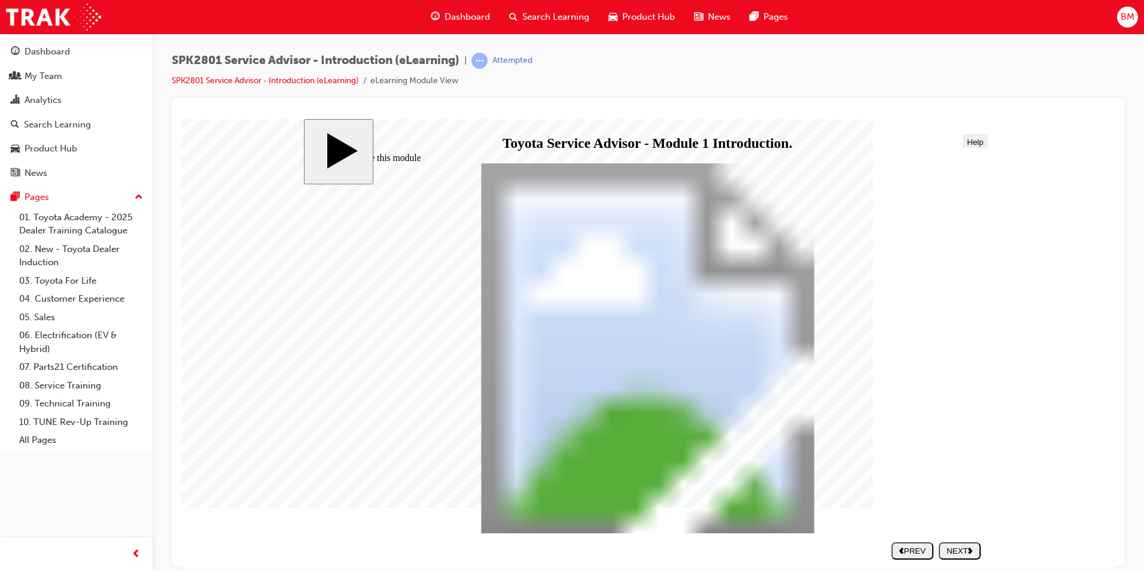
click at [968, 551] on div "NEXT" at bounding box center [959, 550] width 32 height 9
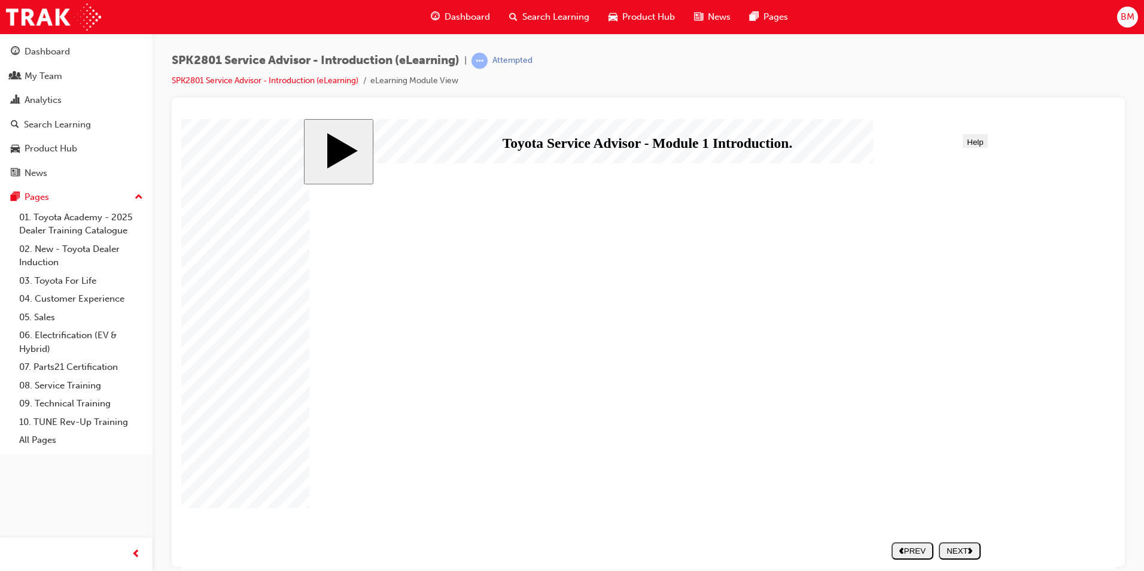
click at [968, 551] on div "NEXT" at bounding box center [959, 550] width 32 height 9
click at [924, 547] on div "PREV" at bounding box center [912, 550] width 32 height 9
click at [957, 548] on div "NEXT" at bounding box center [959, 550] width 32 height 9
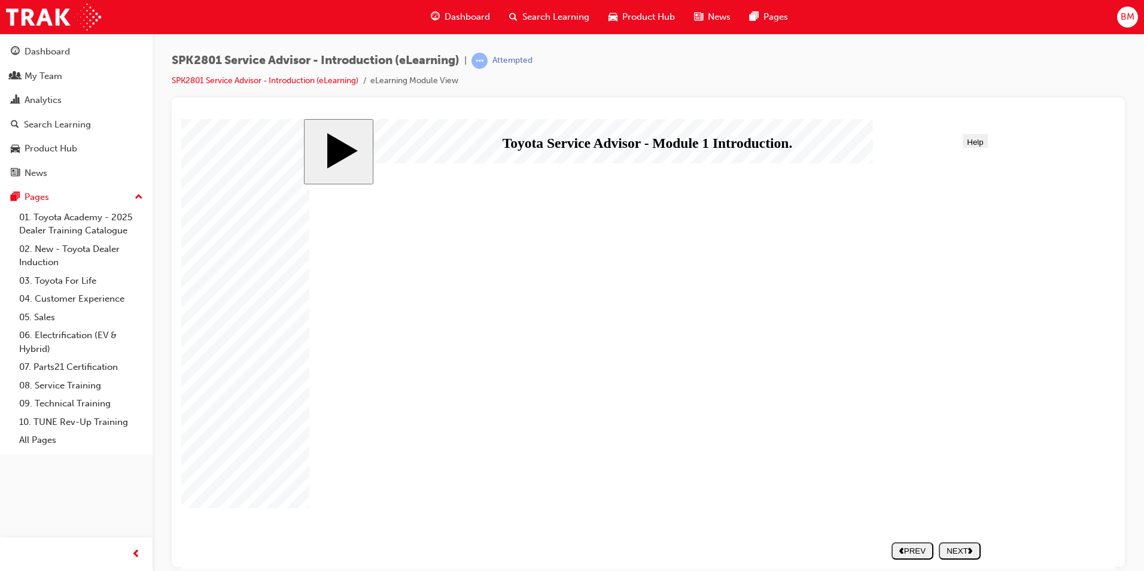
click at [957, 550] on div "NEXT" at bounding box center [959, 550] width 32 height 9
click at [955, 549] on div "NEXT" at bounding box center [959, 550] width 32 height 9
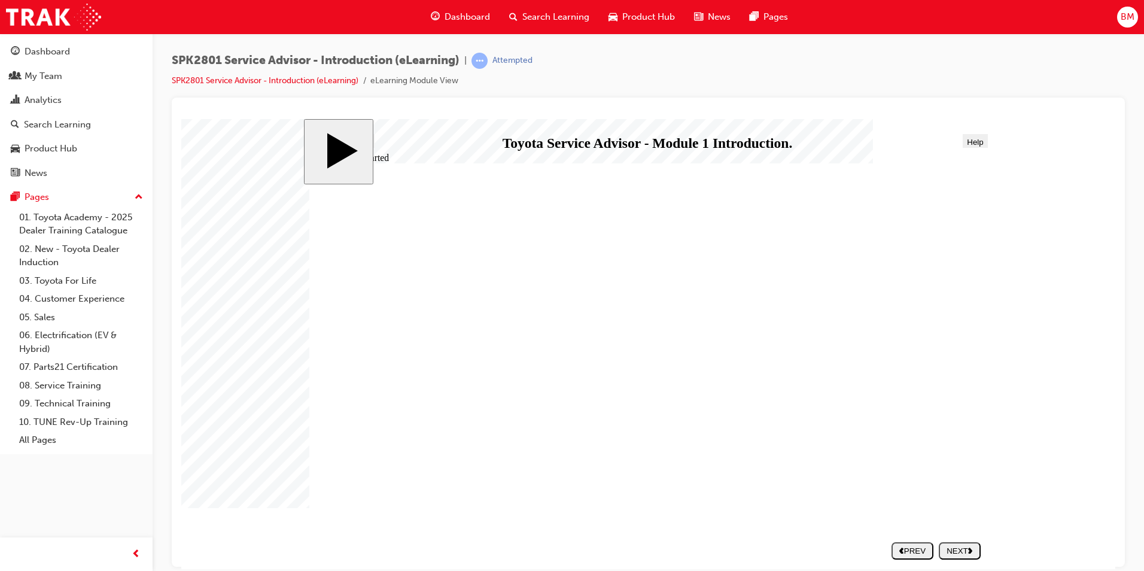
click at [960, 550] on div "NEXT" at bounding box center [959, 550] width 32 height 9
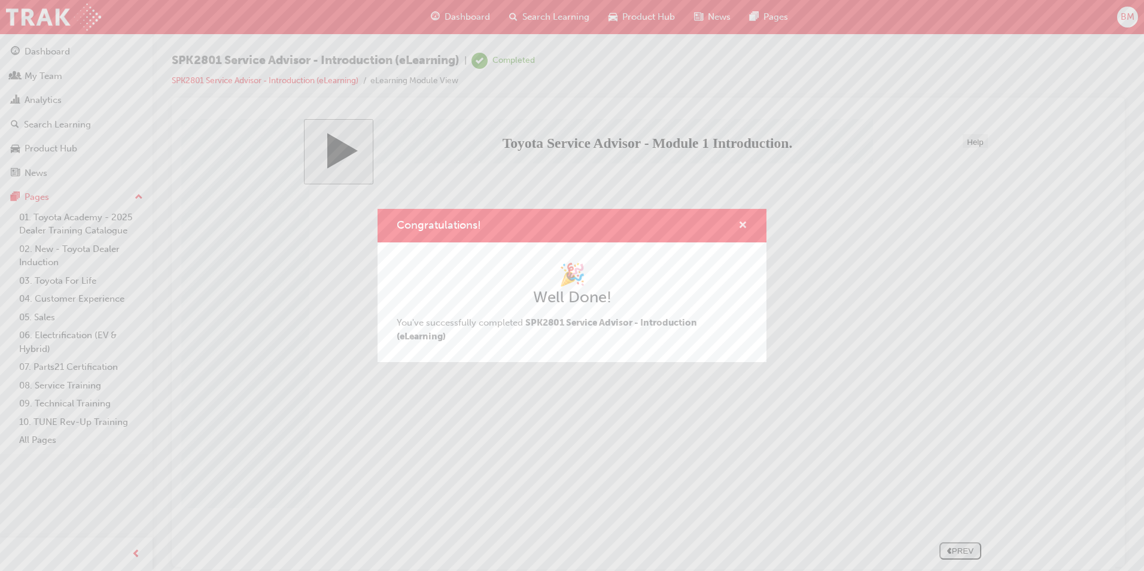
click at [742, 221] on span "cross-icon" at bounding box center [742, 226] width 9 height 11
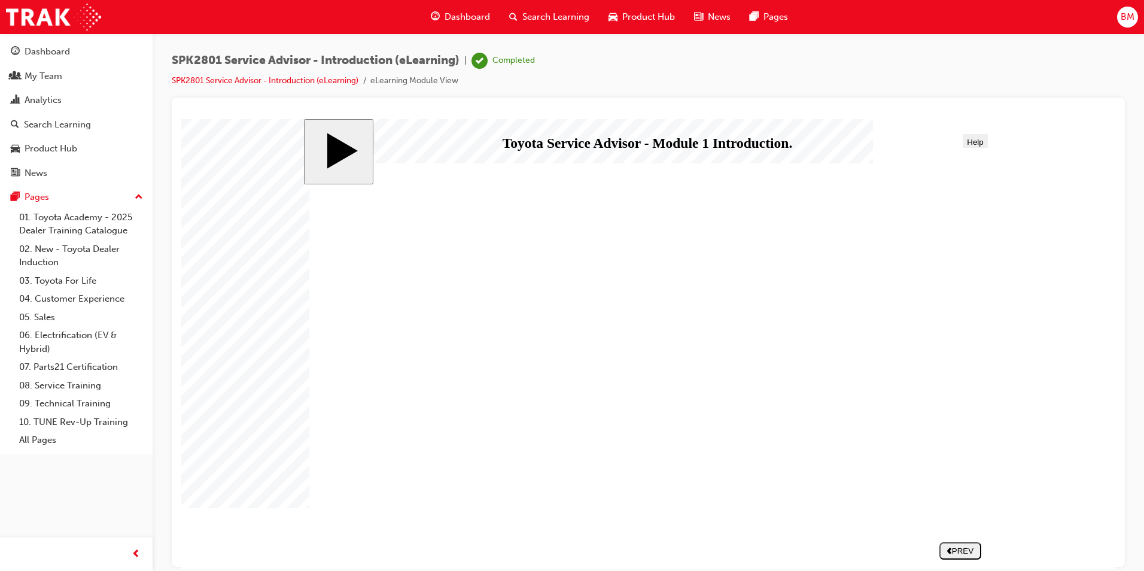
click at [964, 547] on div "PREV" at bounding box center [960, 550] width 32 height 9
click at [98, 384] on link "08. Service Training" at bounding box center [80, 385] width 133 height 19
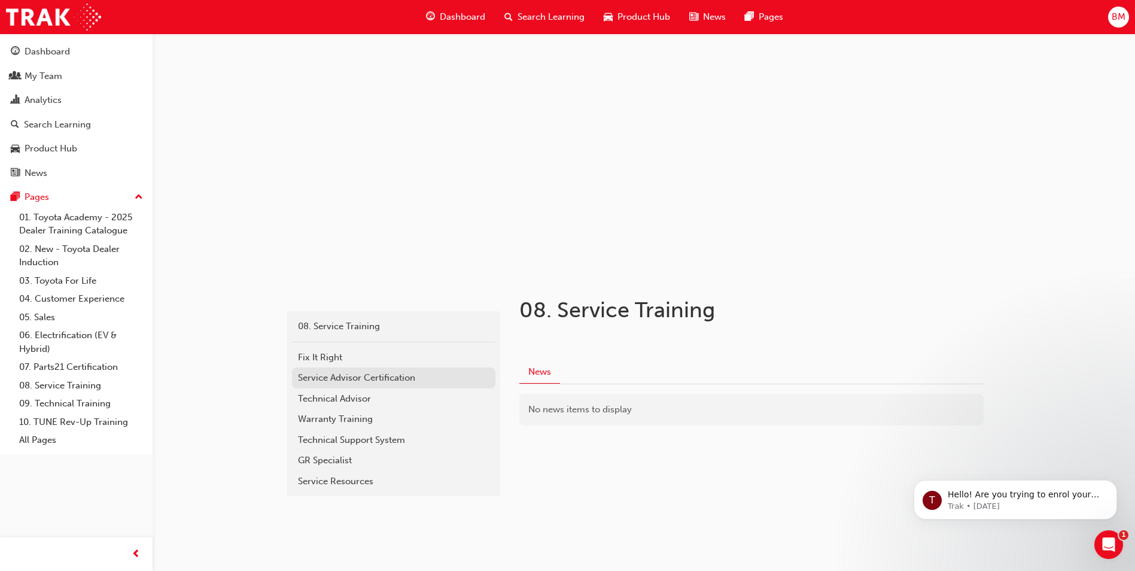
click at [408, 378] on div "Service Advisor Certification" at bounding box center [393, 378] width 191 height 14
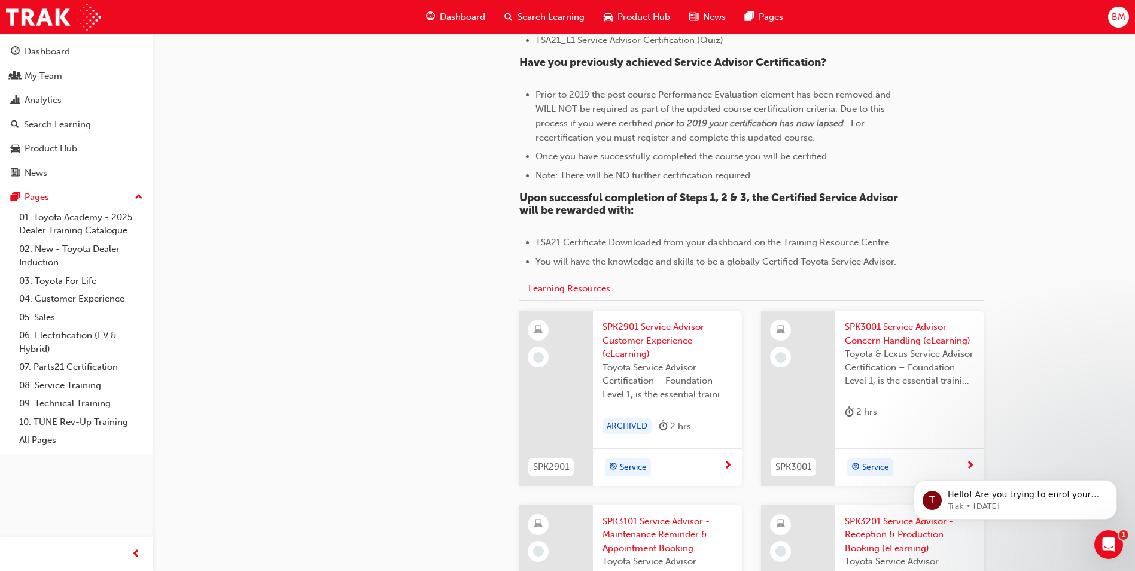
scroll to position [1077, 0]
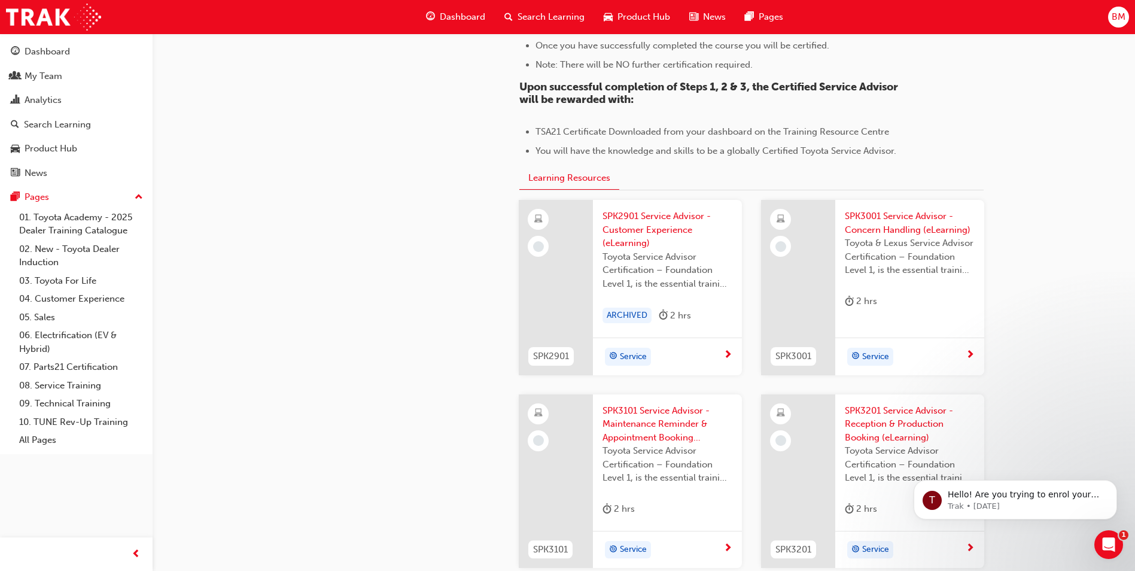
click at [656, 232] on span "SPK2901 Service Advisor - Customer Experience (eLearning)" at bounding box center [667, 229] width 130 height 41
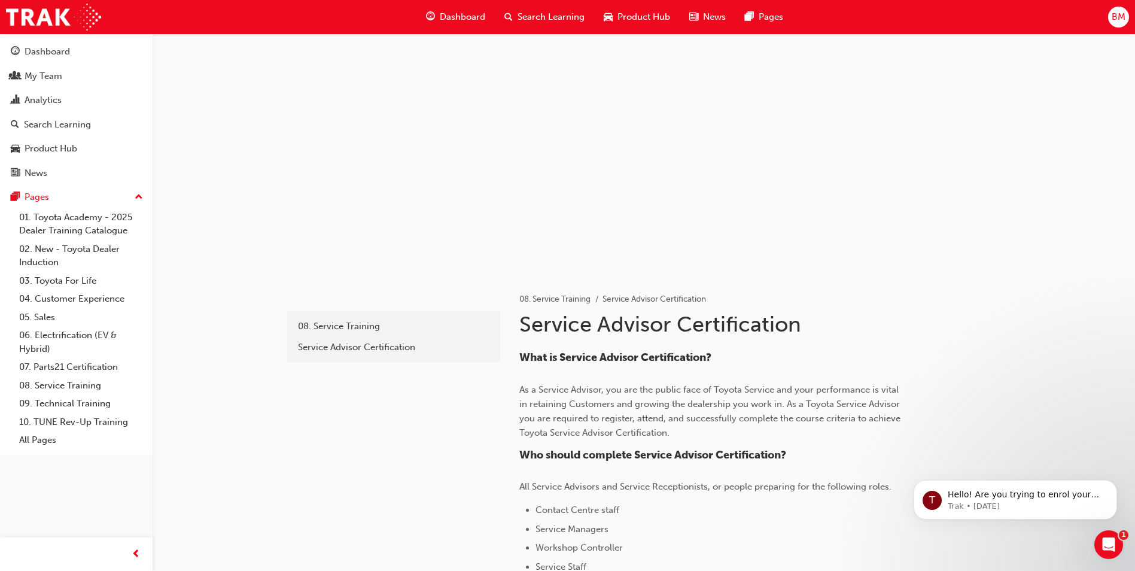
scroll to position [1077, 0]
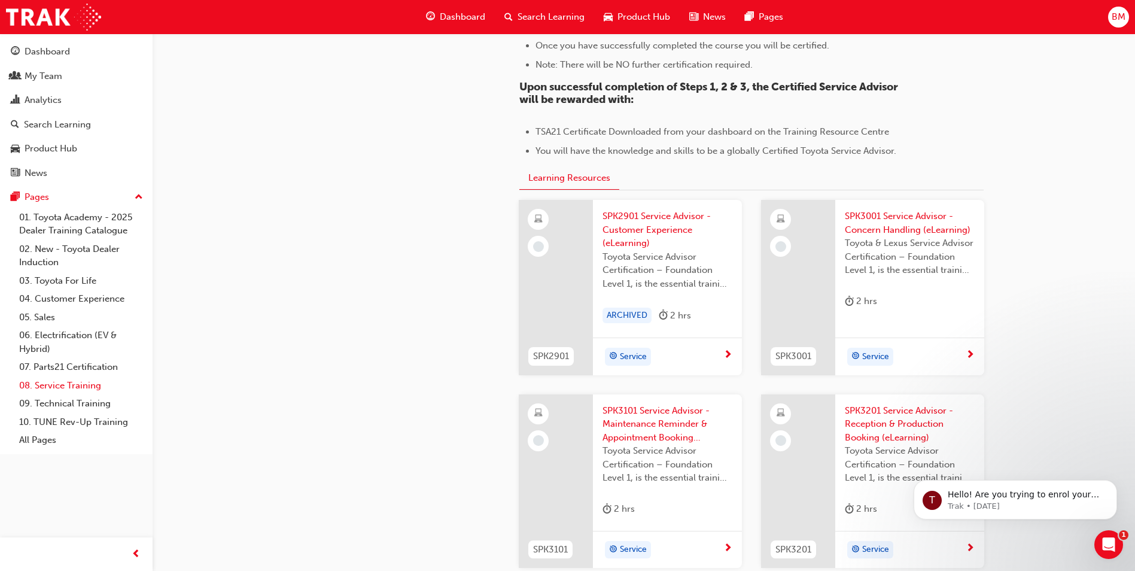
click at [69, 385] on link "08. Service Training" at bounding box center [80, 385] width 133 height 19
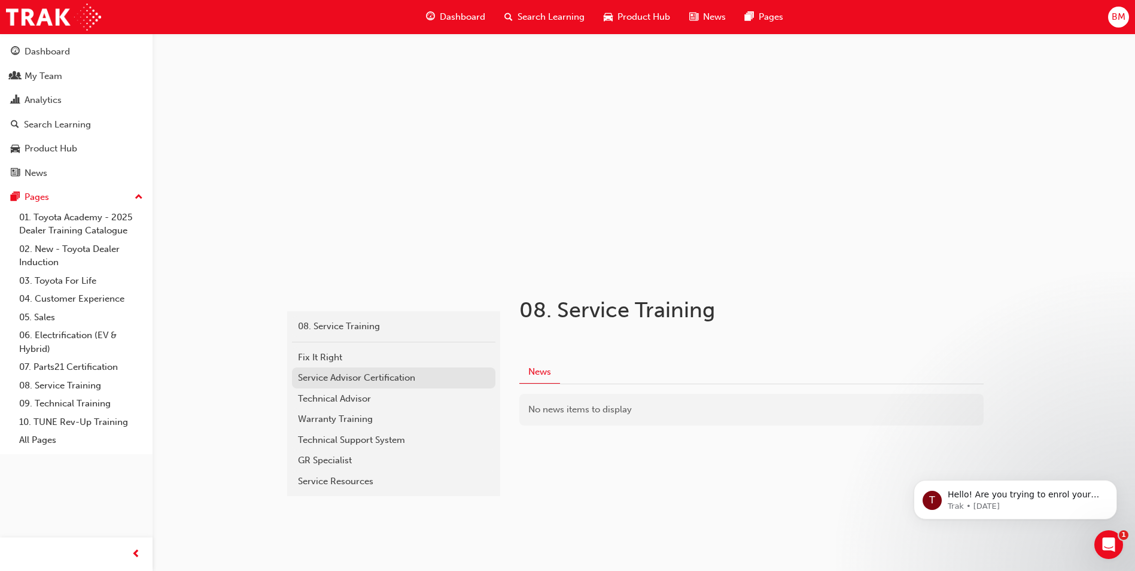
click at [413, 378] on div "Service Advisor Certification" at bounding box center [393, 378] width 191 height 14
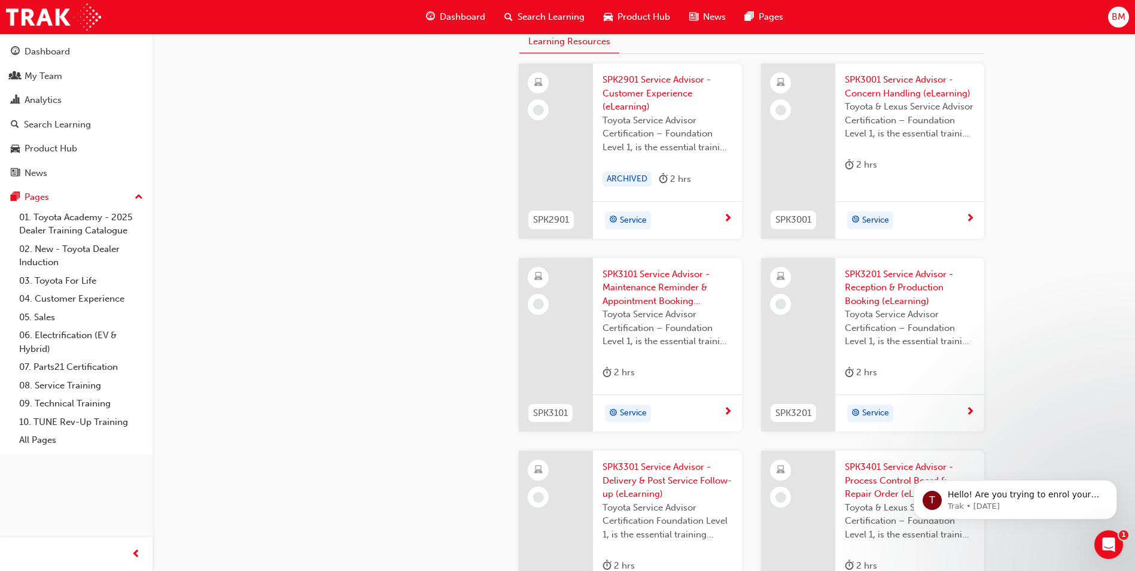
scroll to position [1001, 0]
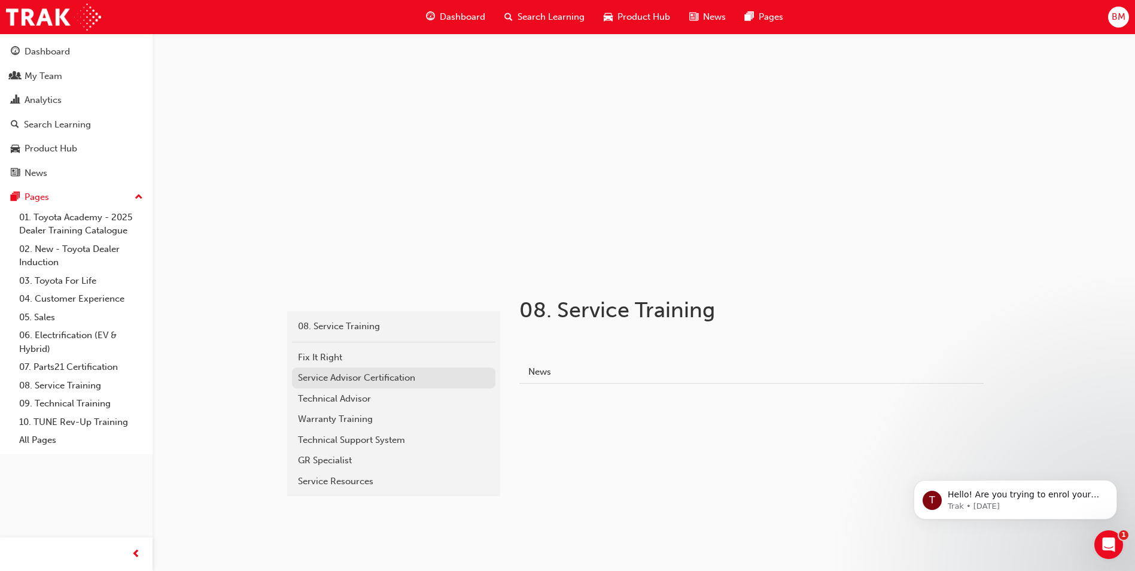
click at [397, 377] on div "Service Advisor Certification" at bounding box center [393, 378] width 191 height 14
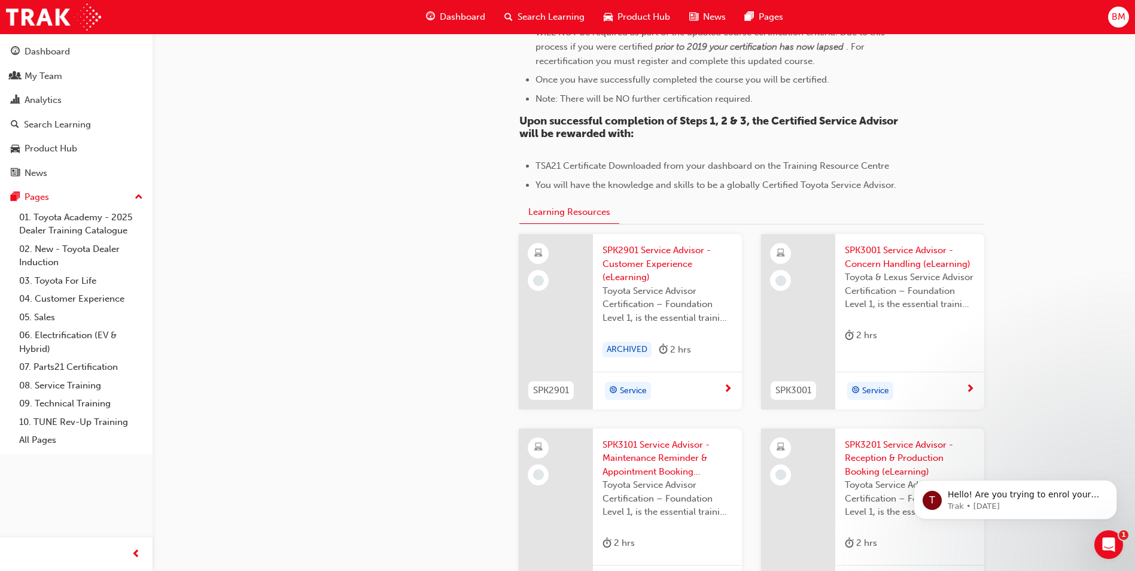
scroll to position [1077, 0]
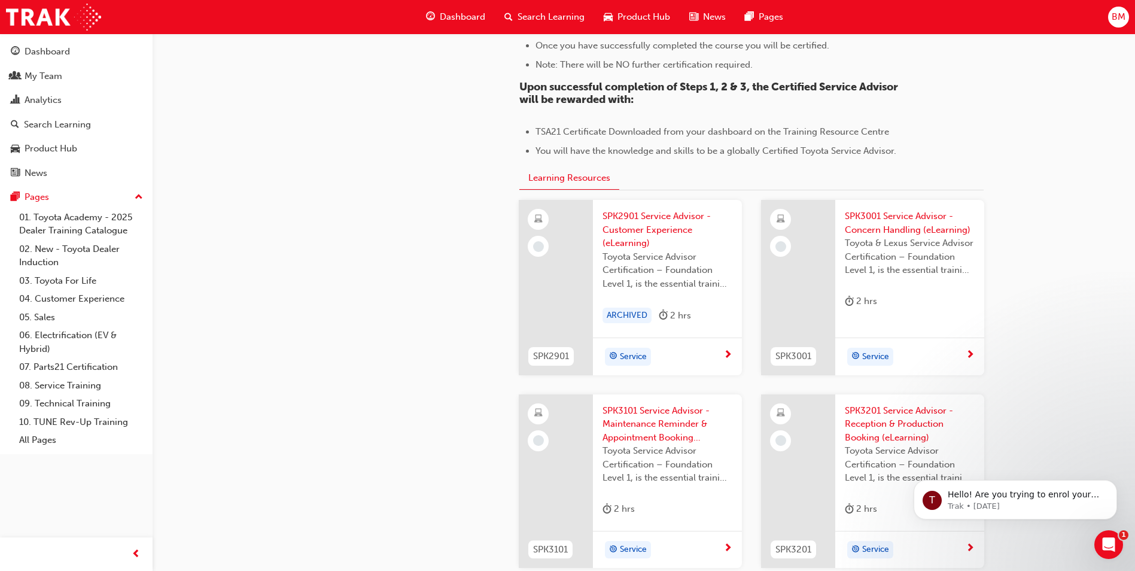
click at [922, 284] on div "Toyota & Lexus Service Advisor Certification – Foundation Level 1, is the essen…" at bounding box center [910, 260] width 130 height 48
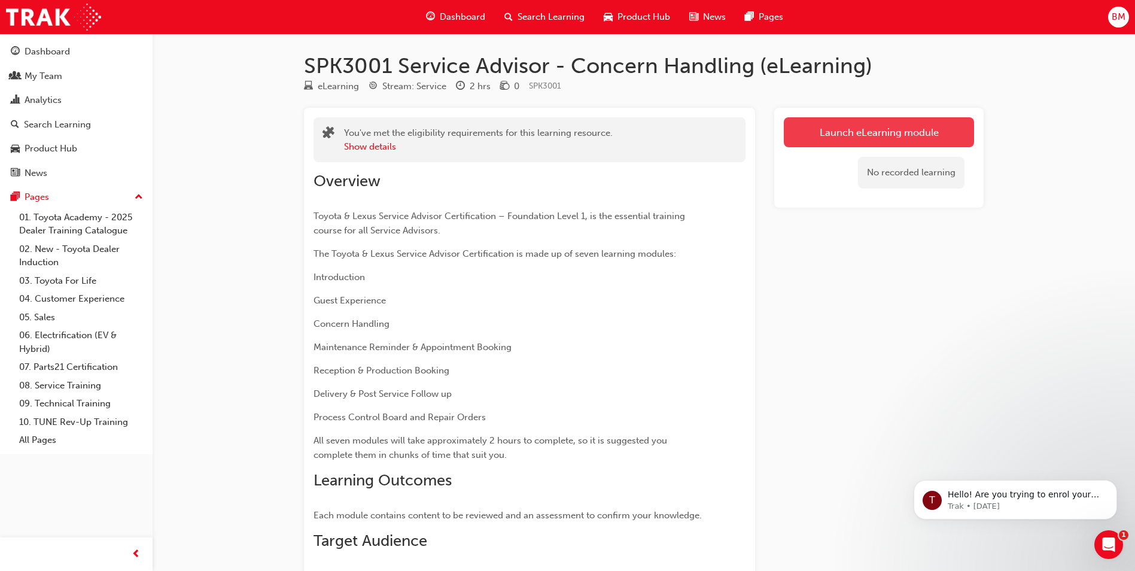
click at [893, 126] on link "Launch eLearning module" at bounding box center [879, 132] width 190 height 30
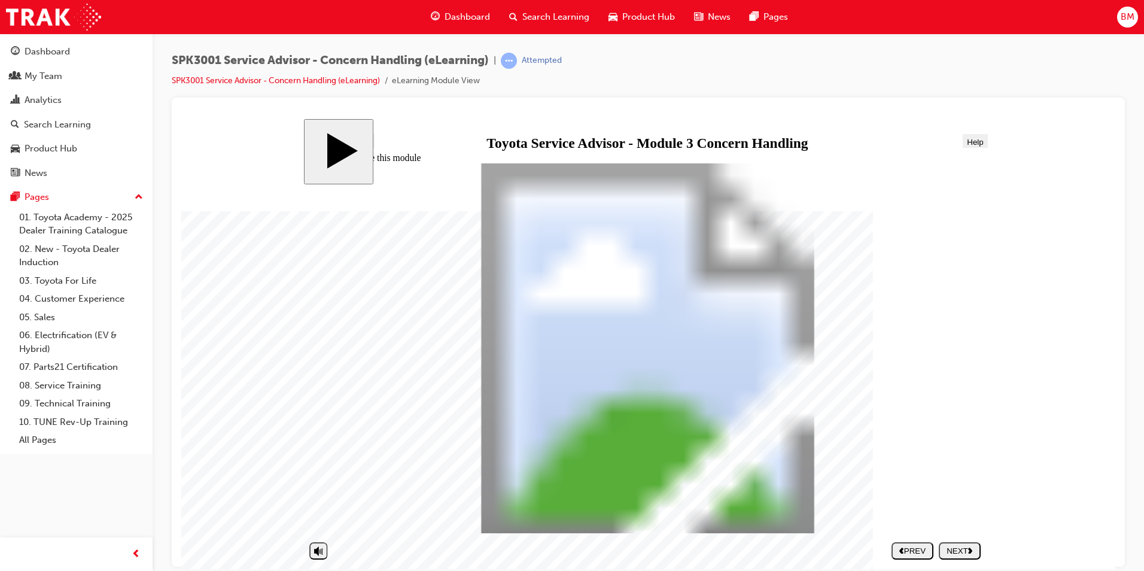
click at [965, 552] on div "NEXT" at bounding box center [959, 550] width 32 height 9
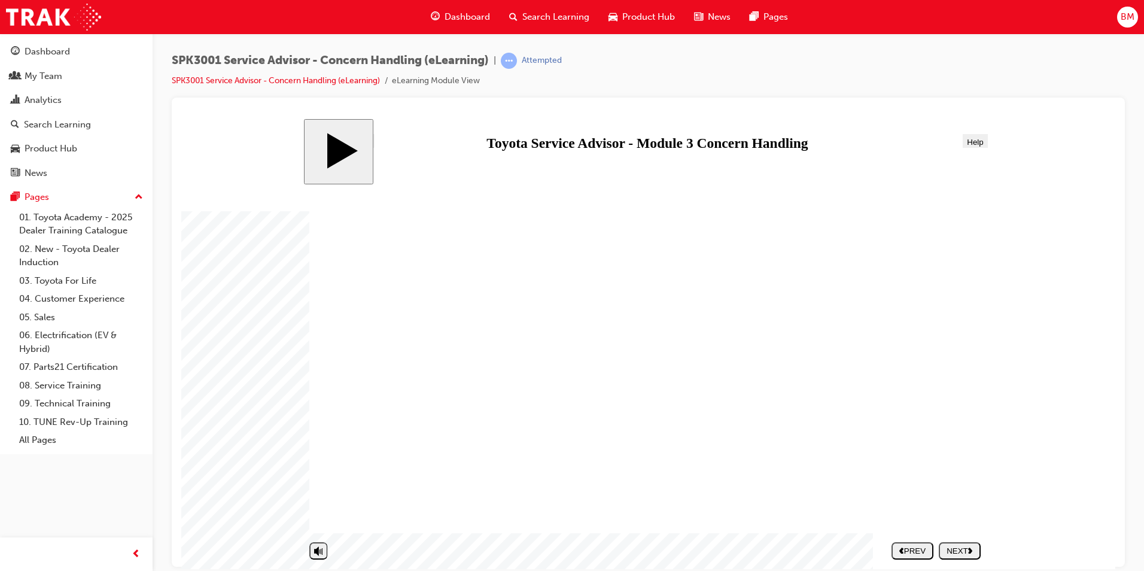
click at [965, 552] on div "NEXT" at bounding box center [959, 550] width 32 height 9
click at [965, 552] on div "SUBMIT" at bounding box center [960, 550] width 32 height 9
drag, startPoint x: 651, startPoint y: 366, endPoint x: 833, endPoint y: 369, distance: 181.9
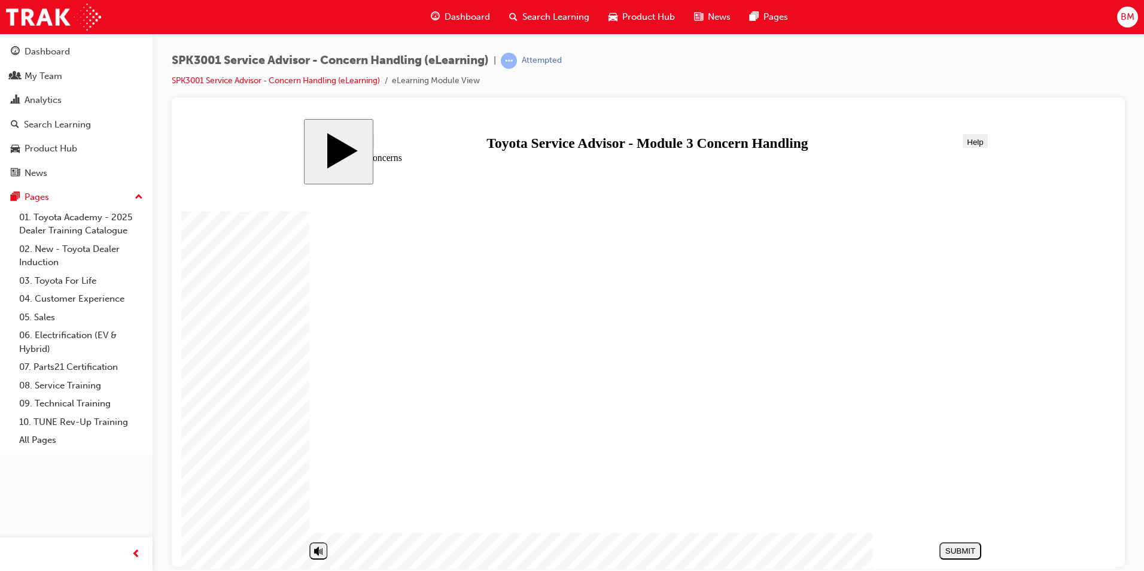
drag, startPoint x: 692, startPoint y: 286, endPoint x: 859, endPoint y: 285, distance: 166.9
drag, startPoint x: 707, startPoint y: 456, endPoint x: 898, endPoint y: 449, distance: 191.0
click at [970, 549] on div "SUBMIT" at bounding box center [960, 550] width 32 height 9
click at [957, 549] on div "SUBMIT" at bounding box center [960, 550] width 32 height 9
click at [958, 549] on div "SUBMIT" at bounding box center [960, 550] width 32 height 9
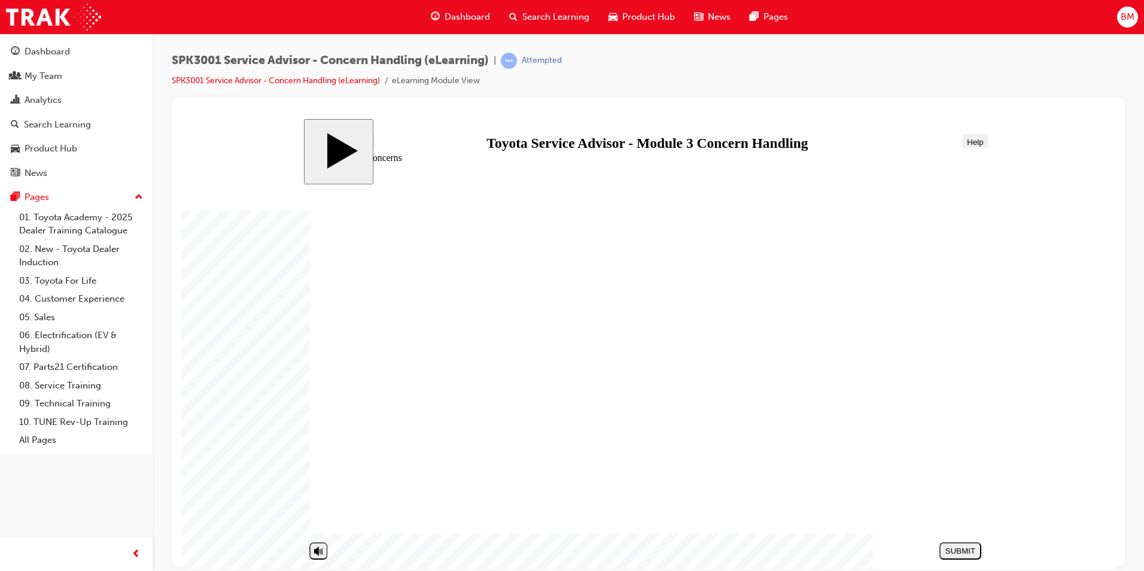
click at [976, 555] on button "SUBMIT" at bounding box center [960, 549] width 42 height 17
click at [975, 555] on div "SUBMIT" at bounding box center [960, 550] width 32 height 9
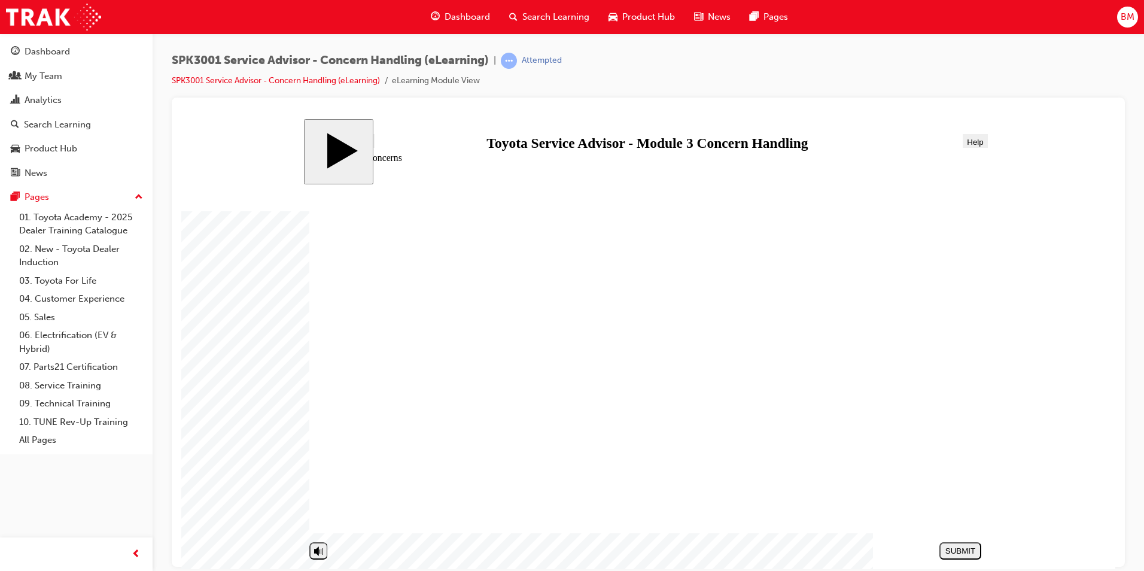
drag, startPoint x: 860, startPoint y: 273, endPoint x: 653, endPoint y: 267, distance: 207.1
drag, startPoint x: 851, startPoint y: 358, endPoint x: 648, endPoint y: 346, distance: 203.2
drag, startPoint x: 678, startPoint y: 270, endPoint x: 870, endPoint y: 358, distance: 211.0
drag, startPoint x: 846, startPoint y: 467, endPoint x: 853, endPoint y: 285, distance: 182.0
drag, startPoint x: 702, startPoint y: 364, endPoint x: 906, endPoint y: 464, distance: 227.1
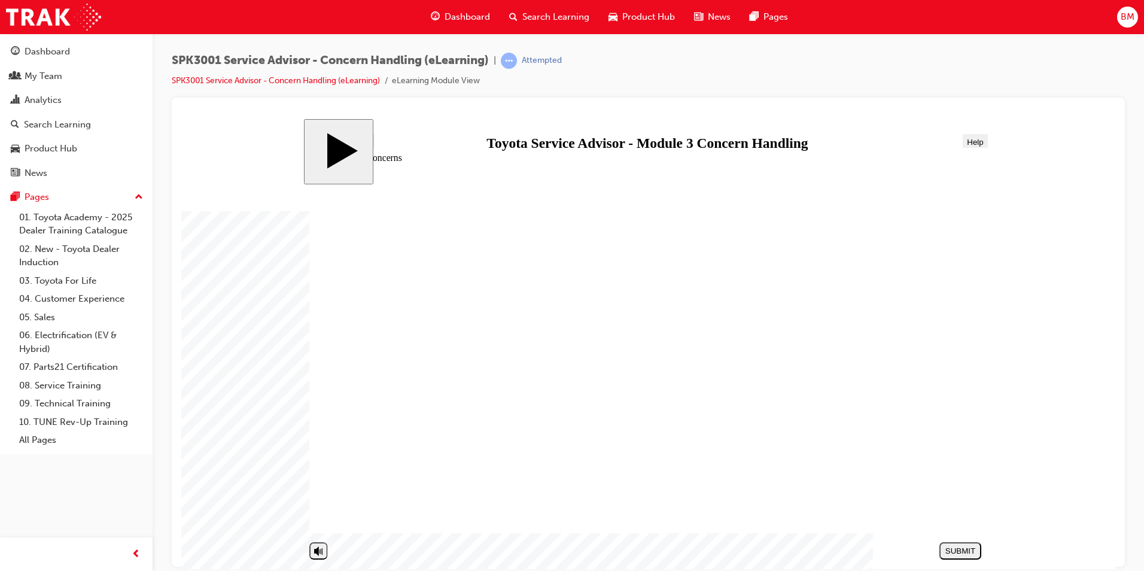
click at [958, 549] on div "NEXT" at bounding box center [959, 550] width 32 height 9
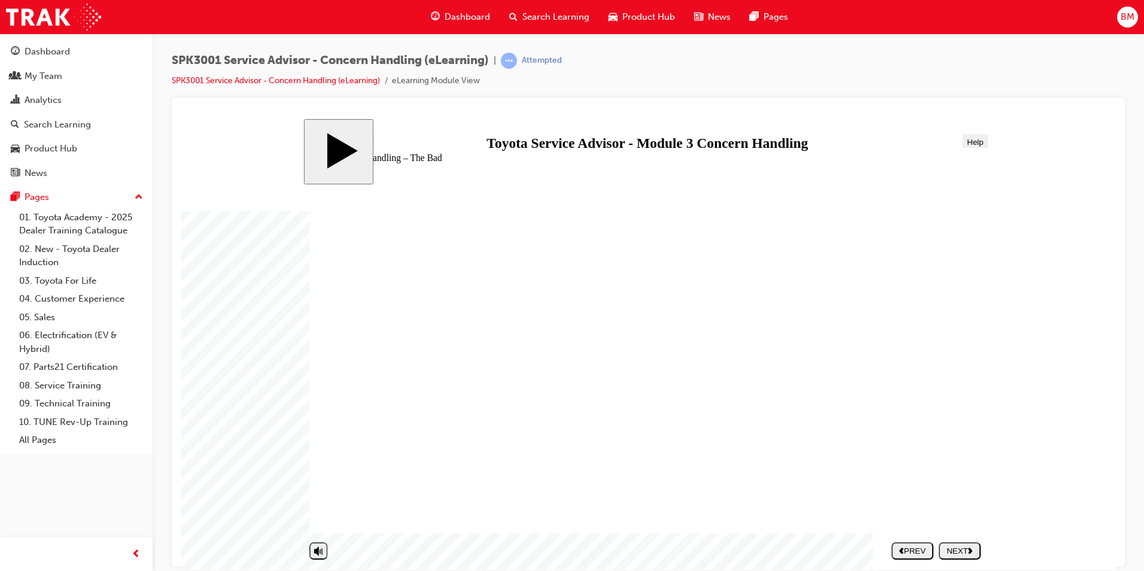
click at [961, 553] on div "NEXT" at bounding box center [959, 550] width 32 height 9
click at [881, 100] on div at bounding box center [648, 332] width 953 height 469
click at [919, 553] on div "PREV" at bounding box center [912, 550] width 32 height 9
